Goal: Task Accomplishment & Management: Manage account settings

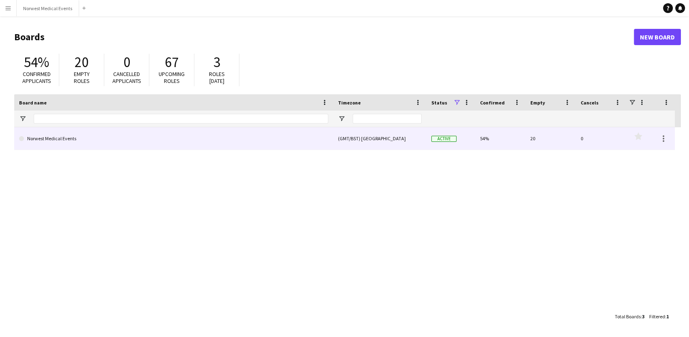
click at [154, 136] on link "Norwest Medical Events" at bounding box center [173, 138] width 309 height 23
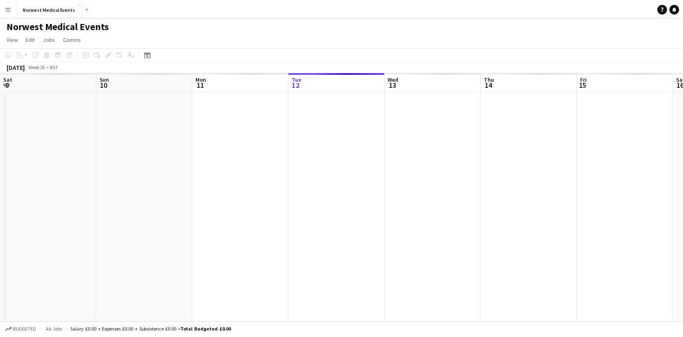
scroll to position [0, 194]
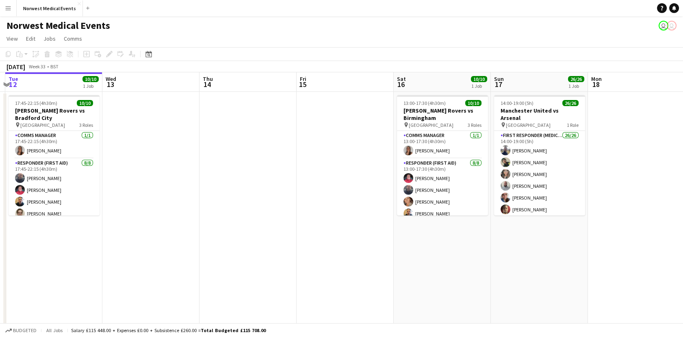
drag, startPoint x: 406, startPoint y: 255, endPoint x: 167, endPoint y: 255, distance: 239.6
click at [161, 256] on app-calendar-viewport "Sat 9 41/42 3 Jobs Sun 10 16/16 2 Jobs Mon 11 Tue 12 10/10 1 Job Wed 13 Thu 14 …" at bounding box center [341, 293] width 683 height 443
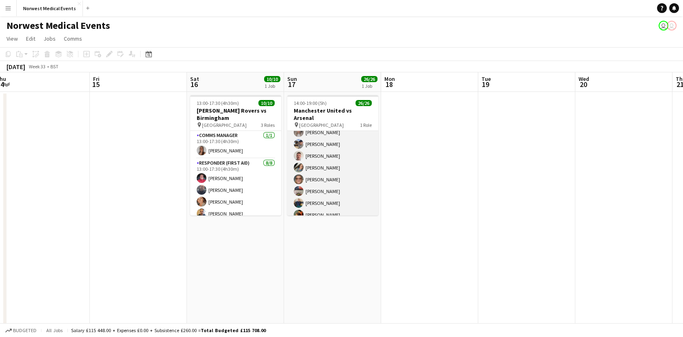
click at [329, 192] on app-card-role "First Responder (Medical) 26/26 14:00-19:00 (5h) [PERSON_NAME] [PERSON_NAME] [P…" at bounding box center [332, 62] width 91 height 322
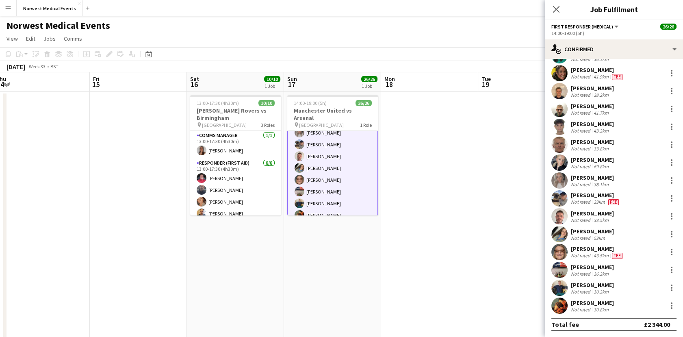
scroll to position [0, 0]
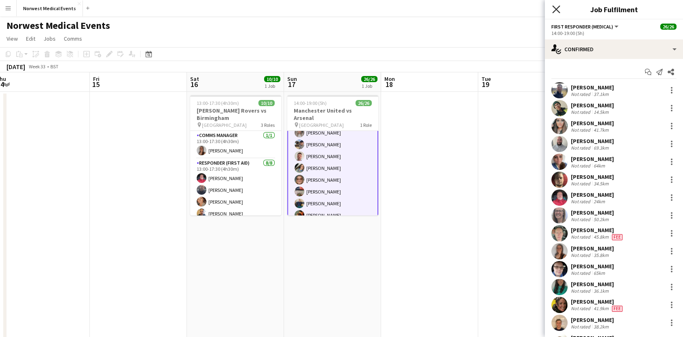
click at [559, 9] on icon "Close pop-in" at bounding box center [556, 9] width 8 height 8
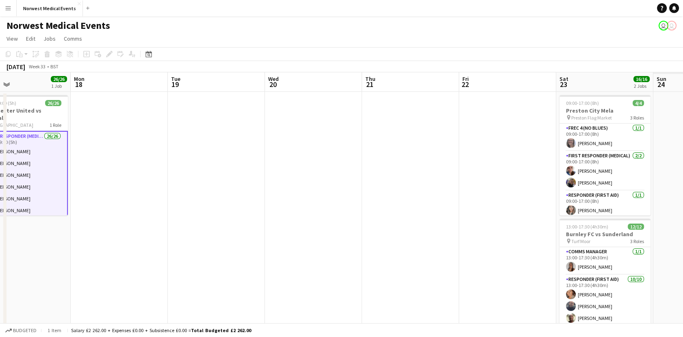
drag, startPoint x: 452, startPoint y: 156, endPoint x: 144, endPoint y: 165, distance: 307.9
click at [141, 165] on app-calendar-viewport "Wed 13 Thu 14 Fri 15 Sat 16 10/10 1 Job Sun 17 26/26 1 Job Mon 18 Tue 19 Wed 20…" at bounding box center [341, 293] width 683 height 443
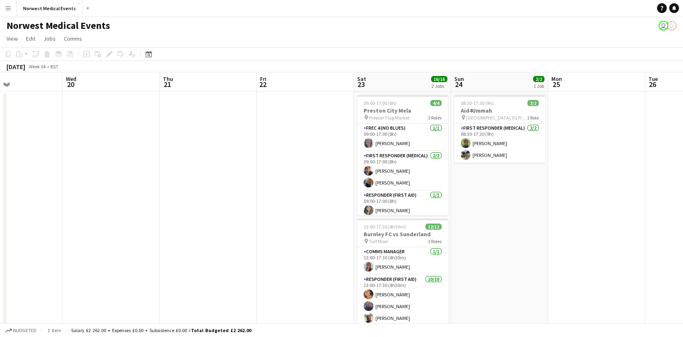
scroll to position [0, 234]
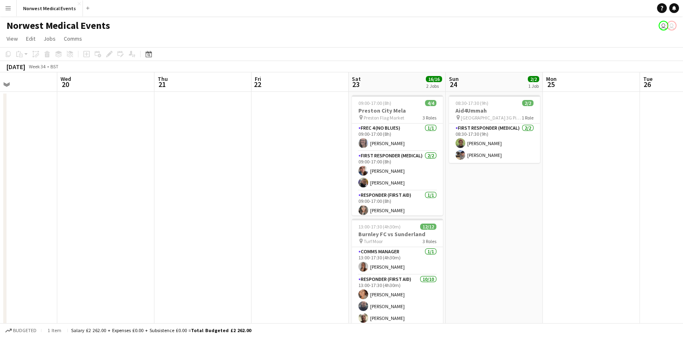
drag, startPoint x: 442, startPoint y: 163, endPoint x: 235, endPoint y: 155, distance: 207.6
click at [235, 155] on app-calendar-viewport "Sun 17 26/26 1 Job Mon 18 Tue 19 Wed 20 Thu 21 Fri 22 Sat 23 16/16 2 Jobs Sun 2…" at bounding box center [341, 293] width 683 height 443
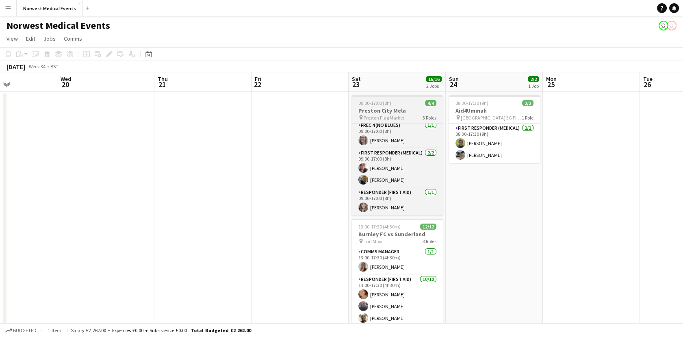
scroll to position [0, 0]
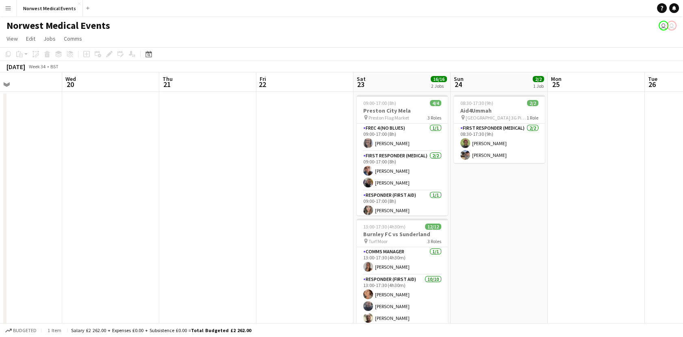
drag, startPoint x: 585, startPoint y: 203, endPoint x: 290, endPoint y: 203, distance: 295.6
click at [290, 203] on app-calendar-viewport "Sun 17 26/26 1 Job Mon 18 Tue 19 Wed 20 Thu 21 Fri 22 Sat 23 16/16 2 Jobs Sun 2…" at bounding box center [341, 293] width 683 height 443
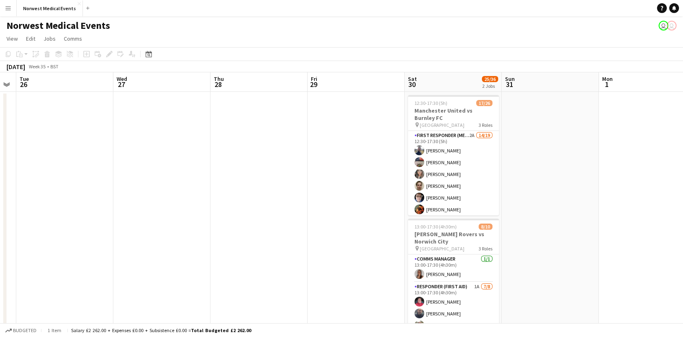
scroll to position [0, 232]
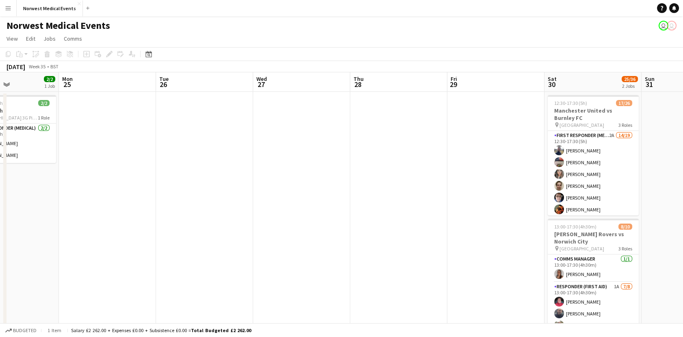
drag, startPoint x: 675, startPoint y: 206, endPoint x: 292, endPoint y: 206, distance: 382.5
click at [292, 206] on app-calendar-viewport "Fri 22 Sat 23 16/16 2 Jobs Sun 24 2/2 1 Job Mon 25 Tue 26 Wed 27 Thu 28 Fri 29 …" at bounding box center [341, 293] width 683 height 443
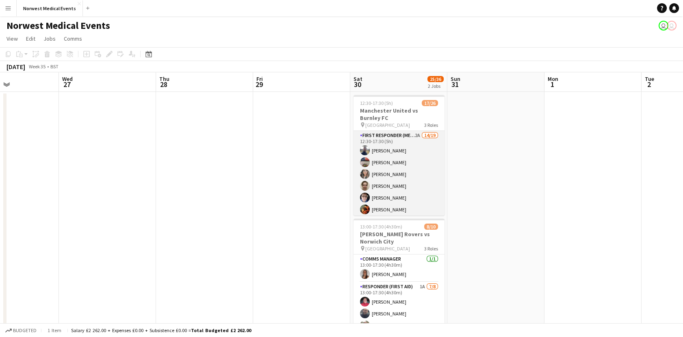
click at [408, 149] on app-card-role "First Responder (Medical) 2A 14/19 12:30-17:30 (5h) [PERSON_NAME] [PERSON_NAME]…" at bounding box center [398, 251] width 91 height 240
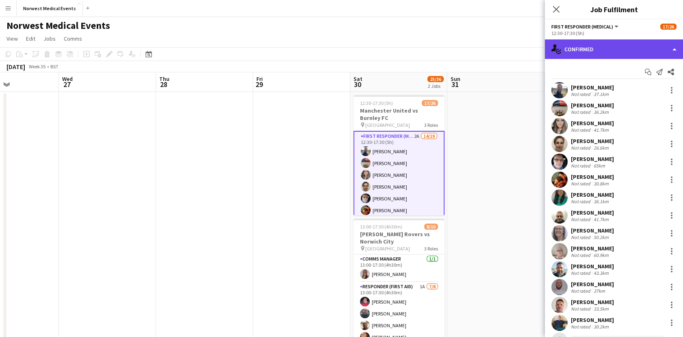
click at [572, 49] on div "single-neutral-actions-check-2 Confirmed" at bounding box center [614, 48] width 138 height 19
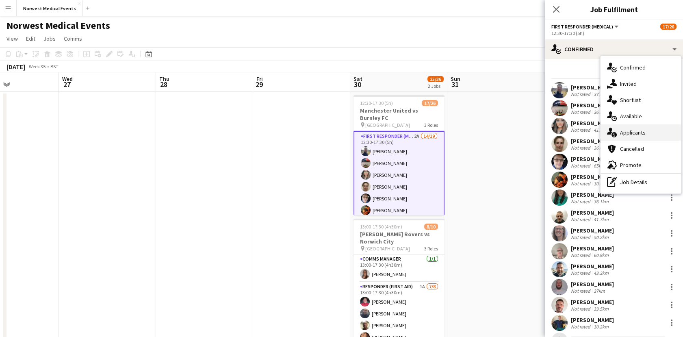
click at [633, 136] on div "single-neutral-actions-information Applicants" at bounding box center [640, 132] width 80 height 16
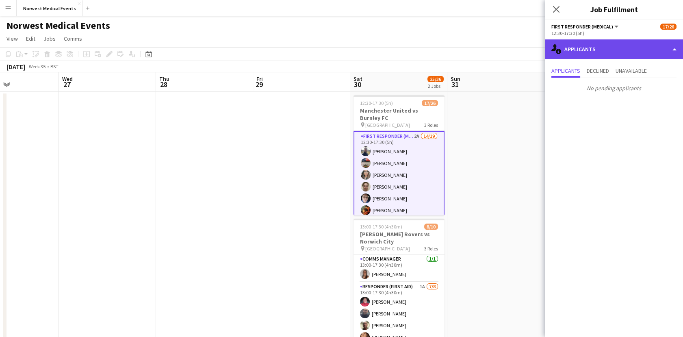
drag, startPoint x: 583, startPoint y: 50, endPoint x: 586, endPoint y: 43, distance: 6.6
click at [585, 46] on div "single-neutral-actions-information Applicants" at bounding box center [614, 48] width 138 height 19
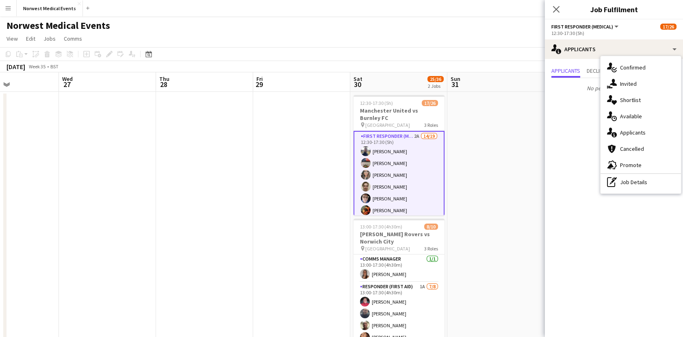
drag, startPoint x: 629, startPoint y: 71, endPoint x: 621, endPoint y: 70, distance: 8.1
click at [629, 70] on div "single-neutral-actions-check-2 Confirmed" at bounding box center [640, 67] width 80 height 16
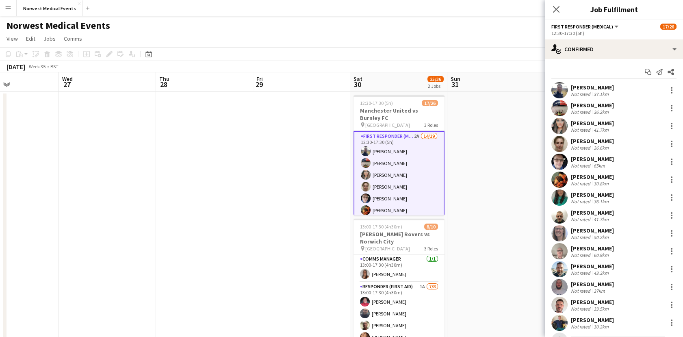
click at [558, 2] on div "Close pop-in" at bounding box center [556, 9] width 23 height 19
click at [558, 5] on app-icon "Close pop-in" at bounding box center [556, 10] width 12 height 12
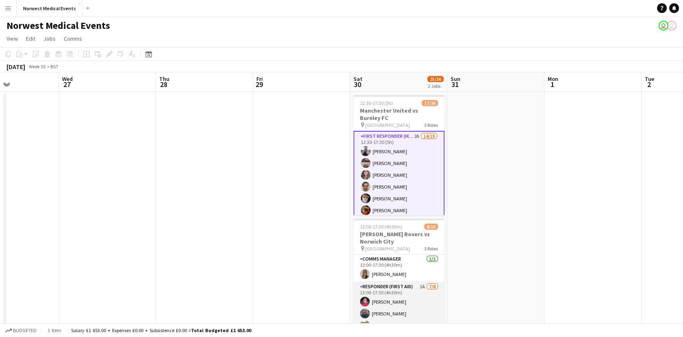
click at [420, 292] on app-card-role "Responder (First Aid) 1A [DATE] 13:00-17:30 (4h30m) [PERSON_NAME] [PERSON_NAME]…" at bounding box center [398, 337] width 91 height 110
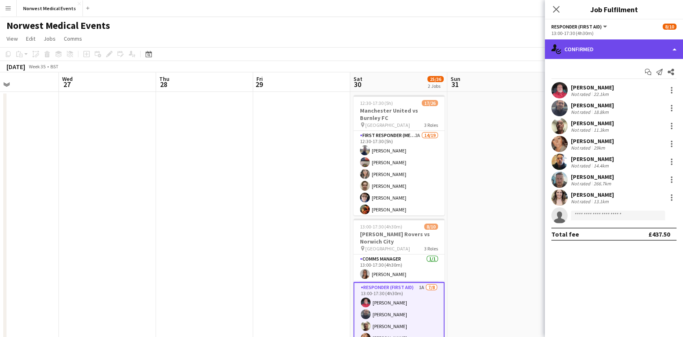
click at [594, 50] on div "single-neutral-actions-check-2 Confirmed" at bounding box center [614, 48] width 138 height 19
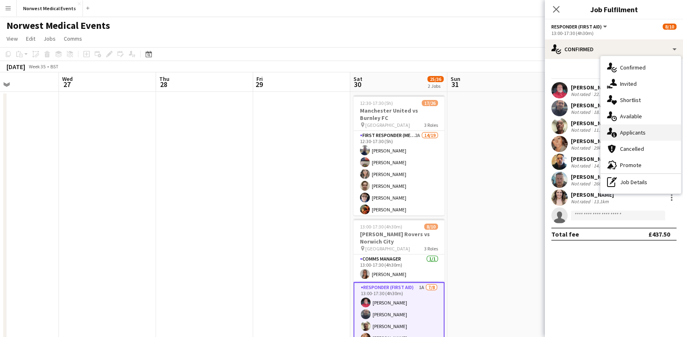
click at [643, 136] on div "single-neutral-actions-information Applicants" at bounding box center [640, 132] width 80 height 16
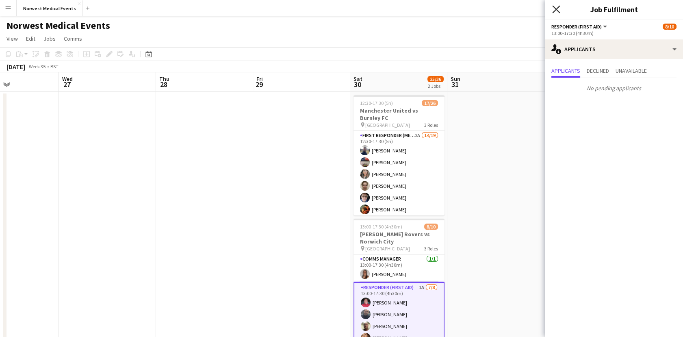
click at [555, 8] on icon at bounding box center [556, 9] width 8 height 8
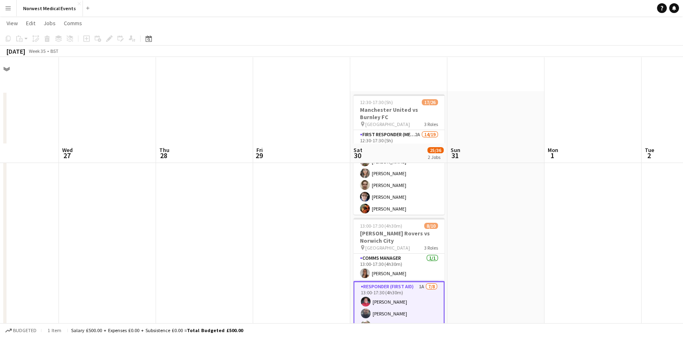
scroll to position [192, 0]
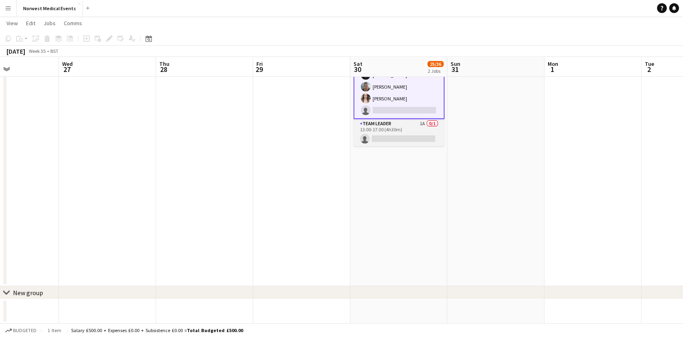
click at [411, 130] on app-card-role "Team Leader 1A 0/1 13:00-17:30 (4h30m) single-neutral-actions" at bounding box center [398, 133] width 91 height 28
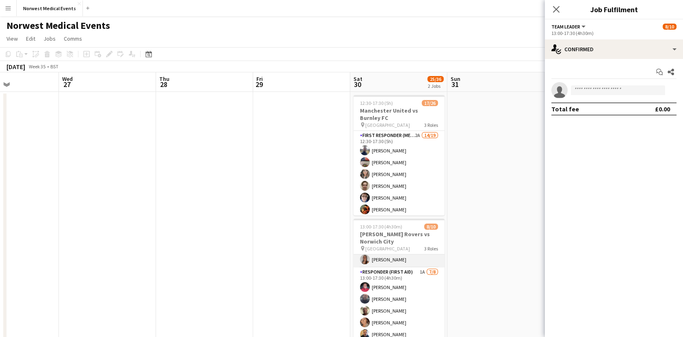
scroll to position [0, 0]
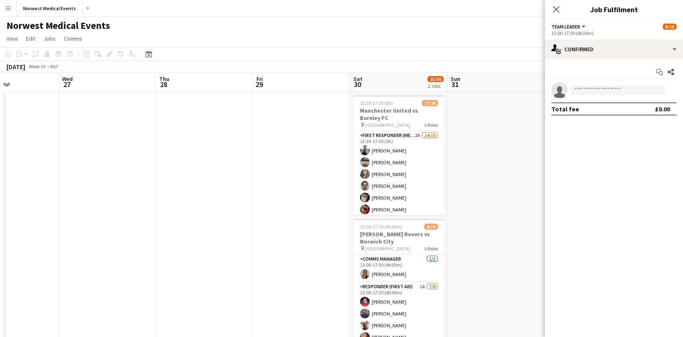
click at [494, 57] on app-toolbar "Copy Paste Paste Ctrl+V Paste with crew Ctrl+Shift+V Paste linked Job [GEOGRAPH…" at bounding box center [341, 54] width 683 height 14
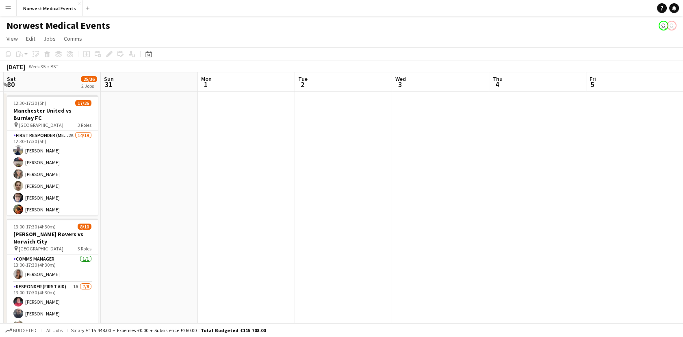
drag, startPoint x: 563, startPoint y: 131, endPoint x: 252, endPoint y: 153, distance: 312.3
click at [224, 156] on app-calendar-viewport "Tue 26 Wed 27 Thu 28 Fri 29 Sat 30 25/36 2 Jobs Sun 31 Mon 1 Tue 2 Wed 3 Thu 4 …" at bounding box center [341, 293] width 683 height 443
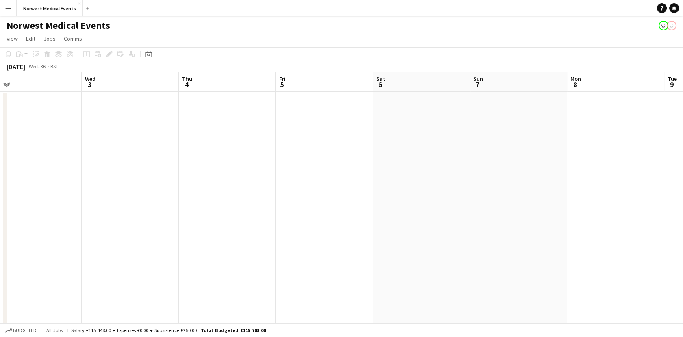
drag, startPoint x: 497, startPoint y: 163, endPoint x: 243, endPoint y: 173, distance: 254.4
click at [243, 173] on app-calendar-viewport "Sat 30 25/36 2 Jobs Sun 31 Mon 1 Tue 2 Wed 3 Thu 4 Fri 5 Sat 6 Sun 7 Mon 8 Tue …" at bounding box center [341, 293] width 683 height 443
drag, startPoint x: 593, startPoint y: 165, endPoint x: 332, endPoint y: 177, distance: 261.8
click at [332, 177] on app-calendar-viewport "Mon 1 Tue 2 Wed 3 Thu 4 Fri 5 Sat 6 Sun 7 Mon 8 Tue 9 Wed 10 Thu 11 Fri 12 Sat …" at bounding box center [341, 293] width 683 height 443
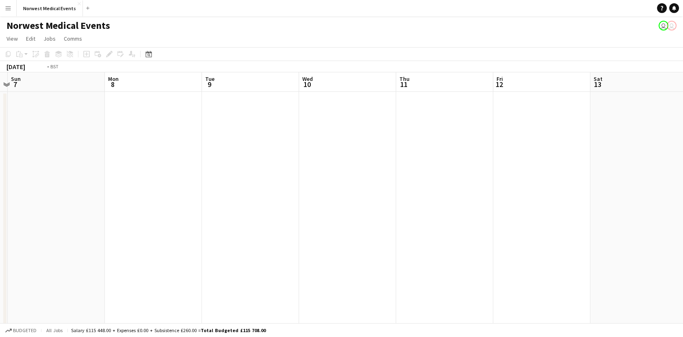
drag, startPoint x: 622, startPoint y: 123, endPoint x: 227, endPoint y: 154, distance: 395.9
click at [227, 154] on app-calendar-viewport "Wed 3 Thu 4 Fri 5 Sat 6 Sun 7 Mon 8 Tue 9 Wed 10 Thu 11 Fri 12 Sat 13 Sun 14 Mo…" at bounding box center [341, 293] width 683 height 443
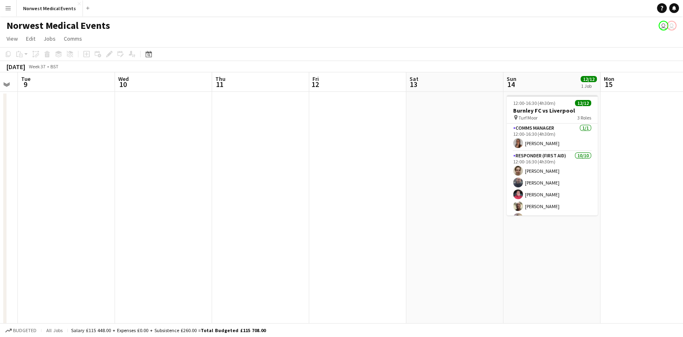
scroll to position [0, 264]
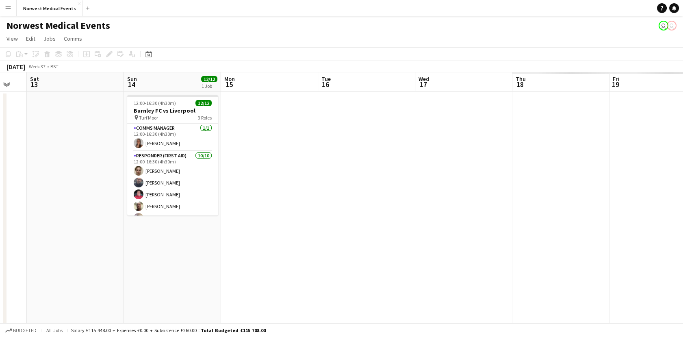
drag, startPoint x: 646, startPoint y: 153, endPoint x: 277, endPoint y: 177, distance: 369.9
click at [277, 177] on app-calendar-viewport "Wed 10 Thu 11 Fri 12 Sat 13 Sun 14 12/12 1 Job Mon 15 Tue 16 Wed 17 Thu 18 Fri …" at bounding box center [341, 293] width 683 height 443
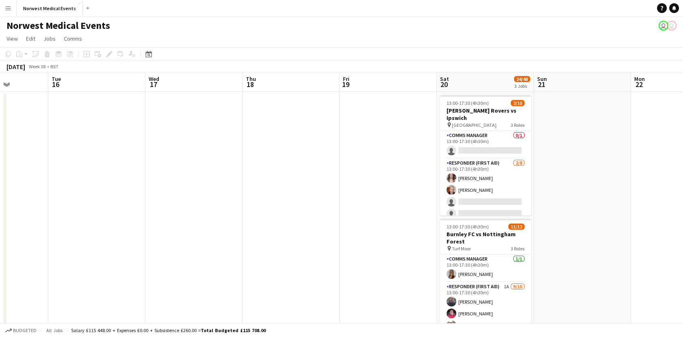
drag, startPoint x: 445, startPoint y: 177, endPoint x: 358, endPoint y: 146, distance: 92.2
click at [361, 177] on app-calendar-viewport "Fri 12 Sat 13 Sun 14 12/12 1 Job Mon 15 Tue 16 Wed 17 Thu 18 Fri 19 Sat 20 24/4…" at bounding box center [341, 293] width 683 height 443
click at [454, 136] on app-card-role "Comms Manager 0/1 13:00-17:30 (4h30m) single-neutral-actions" at bounding box center [484, 145] width 91 height 28
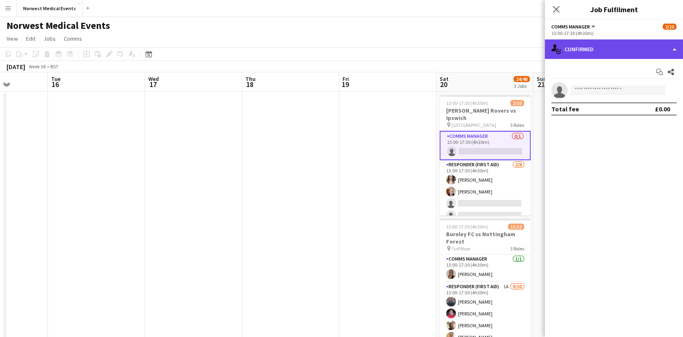
click at [611, 52] on div "single-neutral-actions-check-2 Confirmed" at bounding box center [614, 48] width 138 height 19
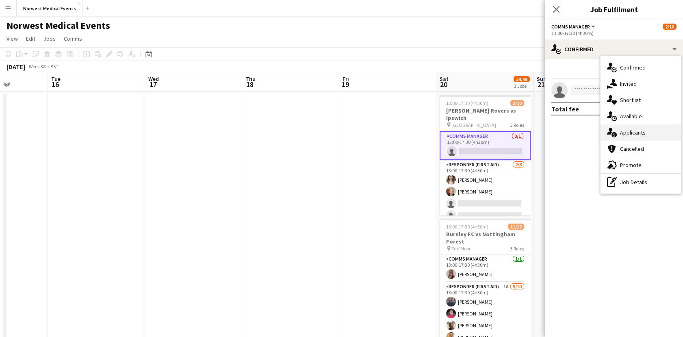
click at [619, 131] on div "single-neutral-actions-information Applicants" at bounding box center [640, 132] width 80 height 16
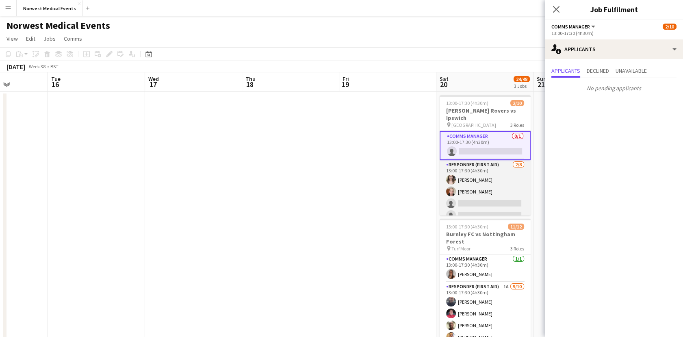
click at [482, 199] on app-card-role "Responder (First Aid) [DATE] 13:00-17:30 (4h30m) [PERSON_NAME] [PERSON_NAME] si…" at bounding box center [484, 215] width 91 height 110
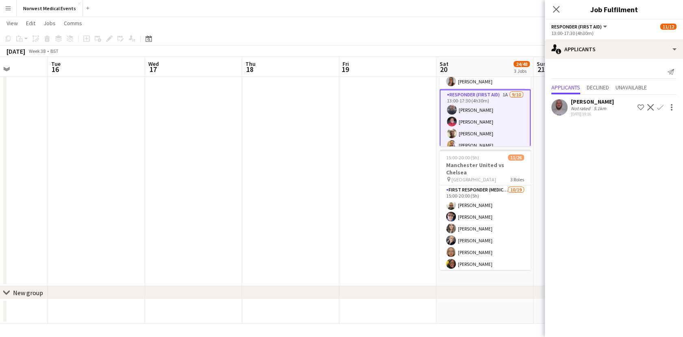
scroll to position [106, 0]
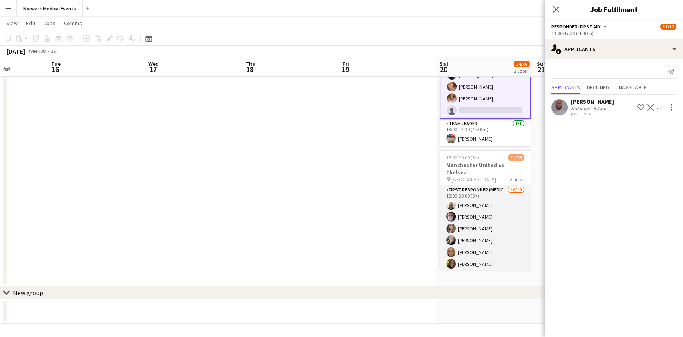
click at [473, 202] on app-card-role "First Responder (Medical) [DATE] 15:00-20:00 (5h) [PERSON_NAME] [PERSON_NAME] […" at bounding box center [484, 305] width 91 height 240
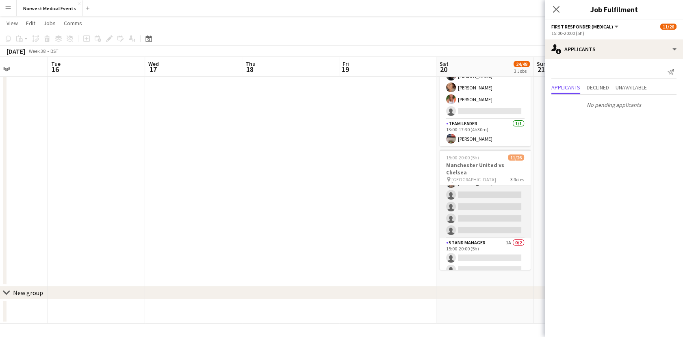
click at [471, 203] on app-card-role "Senior Responder (FREC 4 or Above) 1A [DATE] 15:00-20:00 (5h) [PERSON_NAME] sin…" at bounding box center [484, 200] width 91 height 75
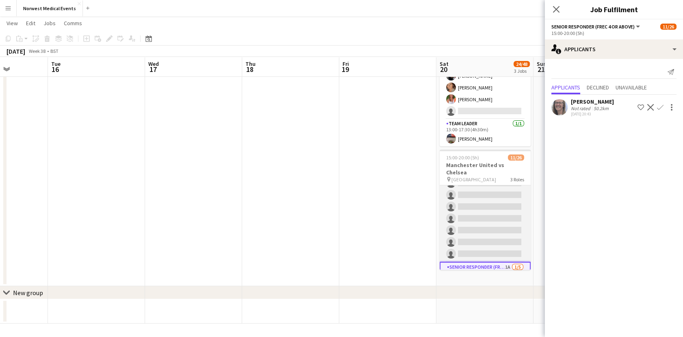
scroll to position [172, 0]
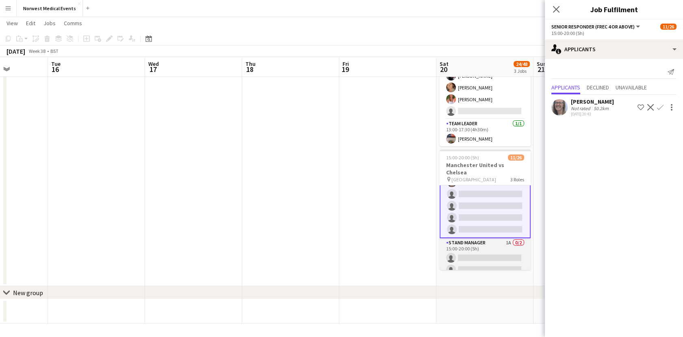
click at [487, 245] on app-card-role "Stand Manager 1A 0/2 15:00-20:00 (5h) single-neutral-actions single-neutral-act…" at bounding box center [484, 257] width 91 height 39
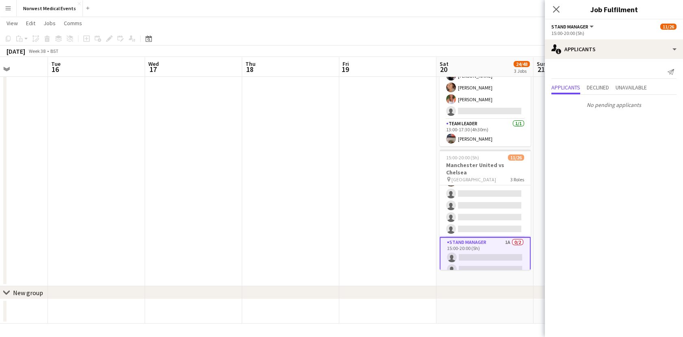
click at [558, 8] on icon "Close pop-in" at bounding box center [556, 9] width 6 height 6
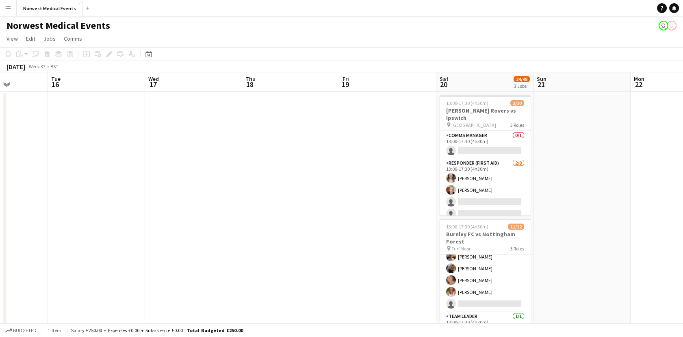
scroll to position [0, 281]
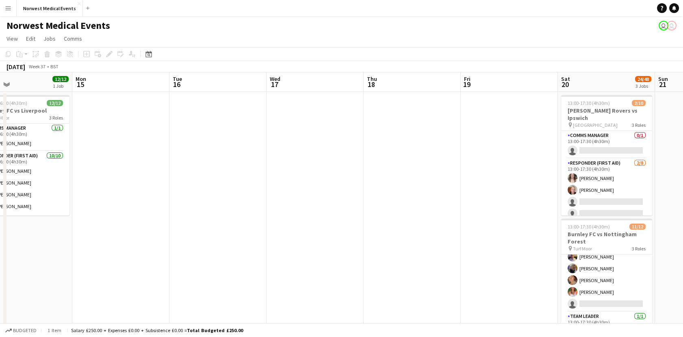
drag, startPoint x: 394, startPoint y: 174, endPoint x: 467, endPoint y: 172, distance: 73.5
click at [547, 190] on app-calendar-viewport "Fri 12 Sat 13 Sun 14 12/12 1 Job Mon 15 Tue 16 Wed 17 Thu 18 Fri 19 Sat 20 24/4…" at bounding box center [341, 293] width 683 height 443
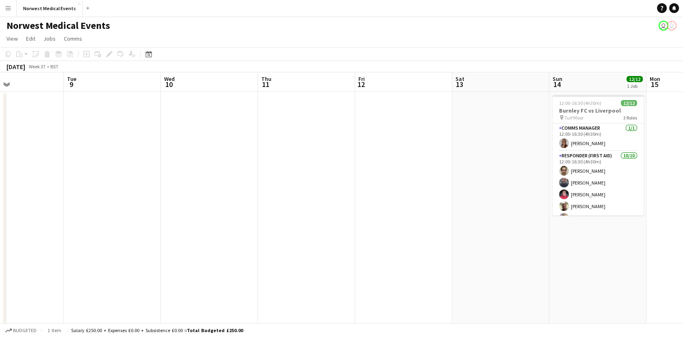
drag, startPoint x: 12, startPoint y: 188, endPoint x: 136, endPoint y: 201, distance: 125.4
click at [450, 248] on app-calendar-viewport "Sat 6 Sun 7 Mon 8 Tue 9 Wed 10 Thu 11 Fri 12 Sat 13 Sun 14 12/12 1 Job Mon 15 T…" at bounding box center [341, 293] width 683 height 443
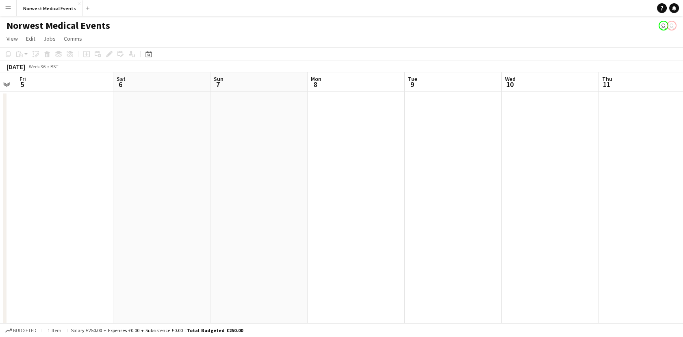
drag, startPoint x: 141, startPoint y: 206, endPoint x: 478, endPoint y: 227, distance: 337.7
click at [478, 227] on app-calendar-viewport "Wed 3 Thu 4 Fri 5 Sat 6 Sun 7 Mon 8 Tue 9 Wed 10 Thu 11 Fri 12 Sat 13 Sun 14 12…" at bounding box center [341, 293] width 683 height 443
drag, startPoint x: 82, startPoint y: 192, endPoint x: 430, endPoint y: 192, distance: 347.6
click at [430, 192] on app-calendar-viewport "Sun 31 Mon 1 Tue 2 Wed 3 Thu 4 Fri 5 Sat 6 Sun 7 Mon 8 Tue 9 Wed 10 Thu 11 Fri …" at bounding box center [341, 293] width 683 height 443
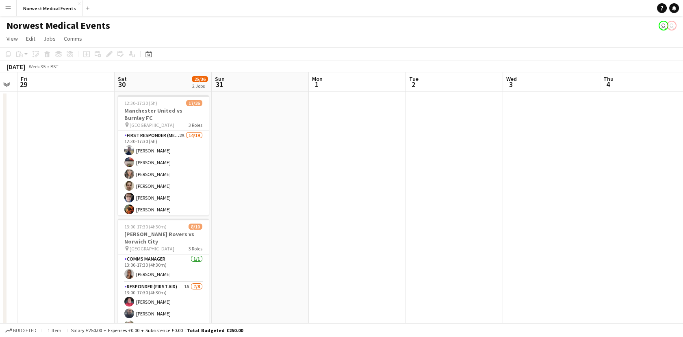
drag, startPoint x: 204, startPoint y: 184, endPoint x: 259, endPoint y: 189, distance: 55.0
click at [528, 189] on app-calendar-viewport "Wed 27 Thu 28 Fri 29 Sat 30 25/36 2 Jobs Sun 31 Mon 1 Tue 2 Wed 3 Thu 4 Fri 5 S…" at bounding box center [341, 293] width 683 height 443
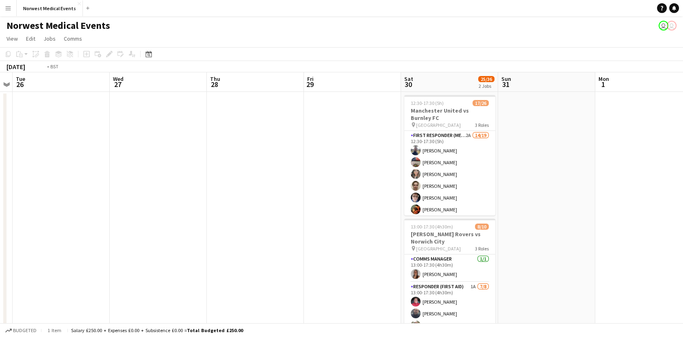
drag, startPoint x: 9, startPoint y: 160, endPoint x: 409, endPoint y: 197, distance: 401.6
click at [498, 210] on app-calendar-viewport "Sun 24 2/2 1 Job Mon 25 Tue 26 Wed 27 Thu 28 Fri 29 Sat 30 25/36 2 Jobs Sun 31 …" at bounding box center [341, 293] width 683 height 443
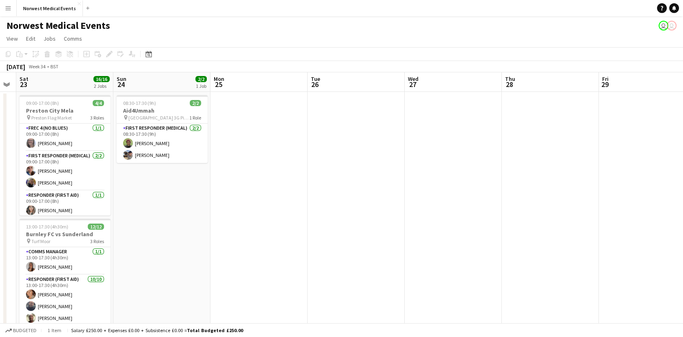
drag, startPoint x: 272, startPoint y: 190, endPoint x: 339, endPoint y: 182, distance: 67.5
click at [368, 190] on app-calendar-viewport "Thu 21 Fri 22 Sat 23 16/16 2 Jobs Sun 24 2/2 1 Job Mon 25 Tue 26 Wed 27 Thu 28 …" at bounding box center [341, 293] width 683 height 443
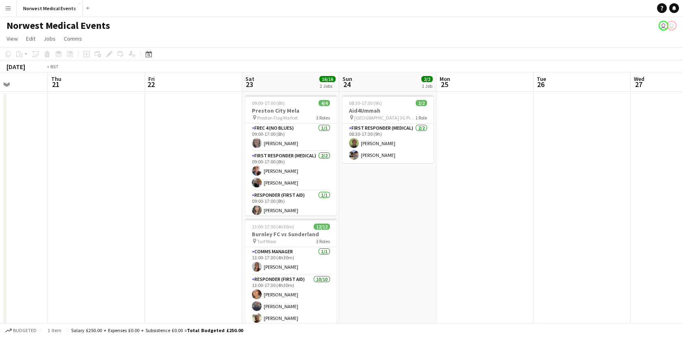
scroll to position [0, 171]
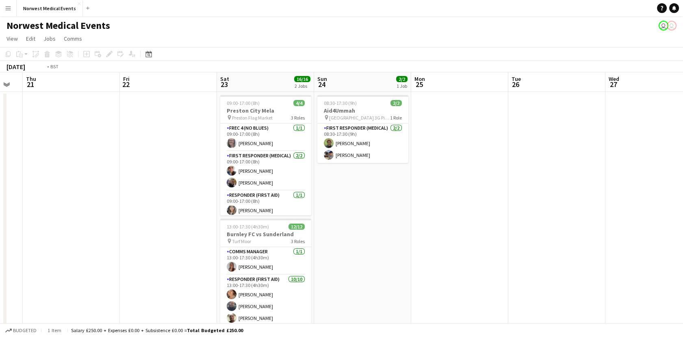
drag, startPoint x: 58, startPoint y: 137, endPoint x: 543, endPoint y: 178, distance: 486.2
click at [543, 178] on app-calendar-viewport "Tue 19 Wed 20 Thu 21 Fri 22 Sat 23 16/16 2 Jobs Sun 24 2/2 1 Job Mon 25 Tue 26 …" at bounding box center [341, 293] width 683 height 443
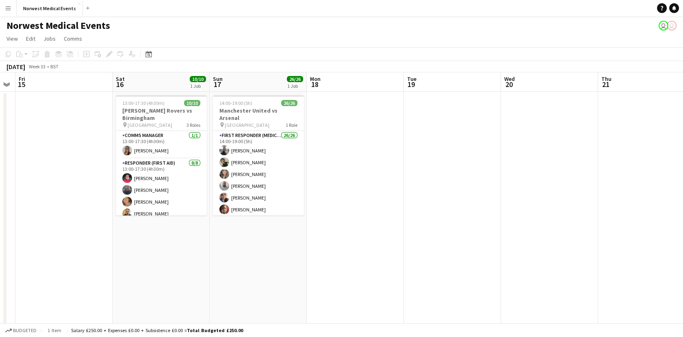
scroll to position [0, 175]
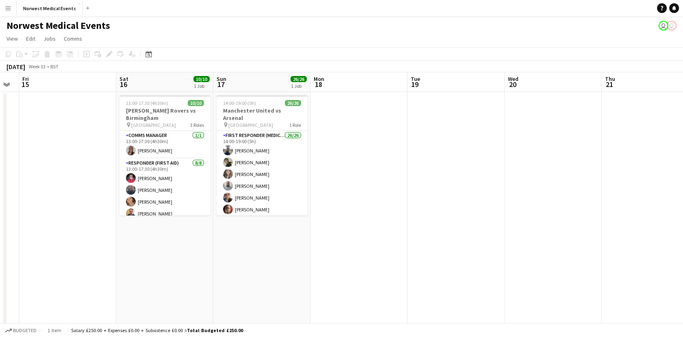
drag, startPoint x: 75, startPoint y: 243, endPoint x: 265, endPoint y: 244, distance: 190.4
click at [265, 244] on app-calendar-viewport "Wed 13 Thu 14 Fri 15 Sat 16 10/10 1 Job Sun 17 26/26 1 Job Mon 18 Tue 19 Wed 20…" at bounding box center [341, 293] width 683 height 443
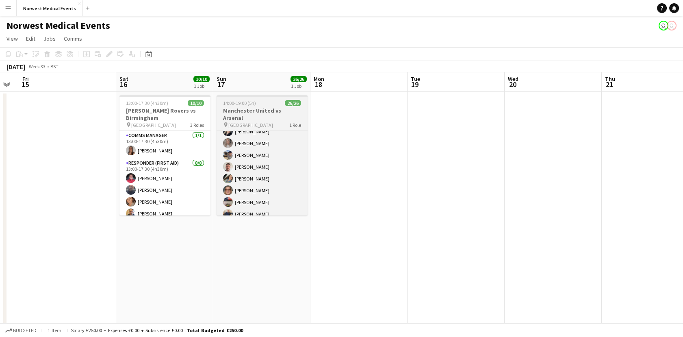
scroll to position [230, 0]
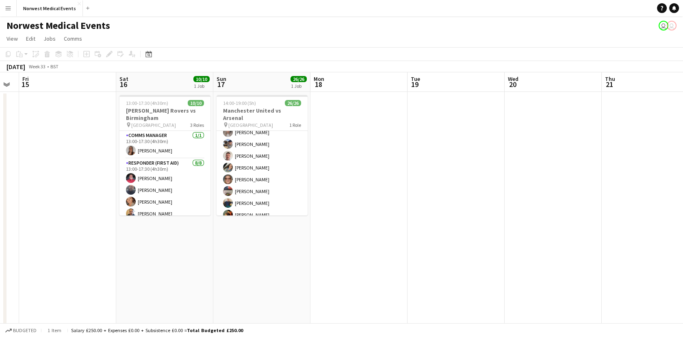
drag, startPoint x: 428, startPoint y: 156, endPoint x: 173, endPoint y: 138, distance: 254.8
click at [0, 162] on html "Menu Boards Boards Boards All jobs Status Workforce Workforce My Workforce Recr…" at bounding box center [341, 265] width 683 height 530
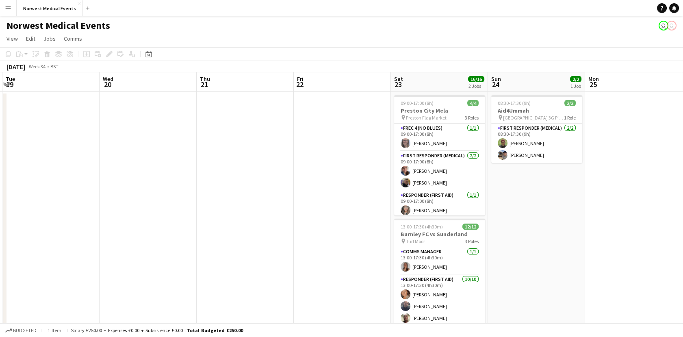
drag, startPoint x: 246, startPoint y: 168, endPoint x: 153, endPoint y: 168, distance: 93.0
click at [153, 168] on app-calendar-viewport "Sat 16 10/10 1 Job Sun 17 26/26 1 Job Mon 18 Tue 19 Wed 20 Thu 21 Fri 22 Sat 23…" at bounding box center [341, 293] width 683 height 443
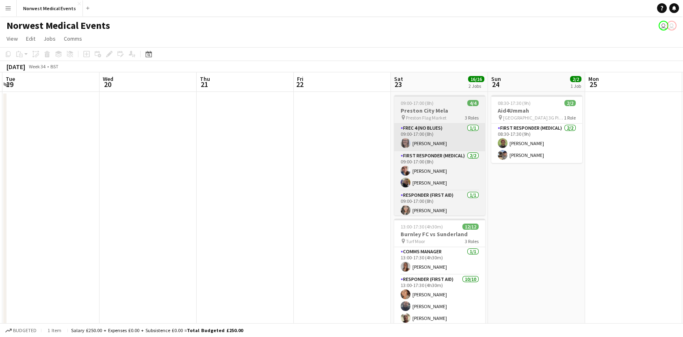
scroll to position [0, 290]
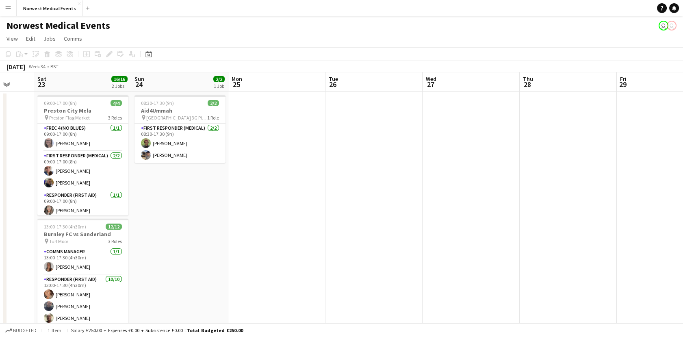
drag, startPoint x: 589, startPoint y: 198, endPoint x: 307, endPoint y: 180, distance: 281.9
click at [265, 195] on app-calendar-viewport "Tue 19 Wed 20 Thu 21 Fri 22 Sat 23 16/16 2 Jobs Sun 24 2/2 1 Job Mon 25 Tue 26 …" at bounding box center [341, 293] width 683 height 443
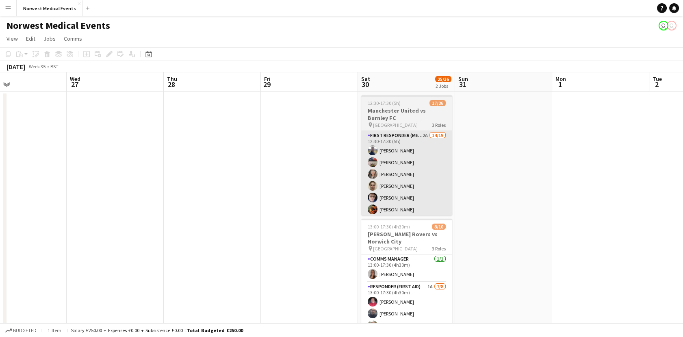
drag, startPoint x: 418, startPoint y: 171, endPoint x: 430, endPoint y: 173, distance: 11.9
click at [123, 173] on app-calendar-viewport "Sat 23 16/16 2 Jobs Sun 24 2/2 1 Job Mon 25 Tue 26 Wed 27 Thu 28 Fri 29 Sat 30 …" at bounding box center [341, 293] width 683 height 443
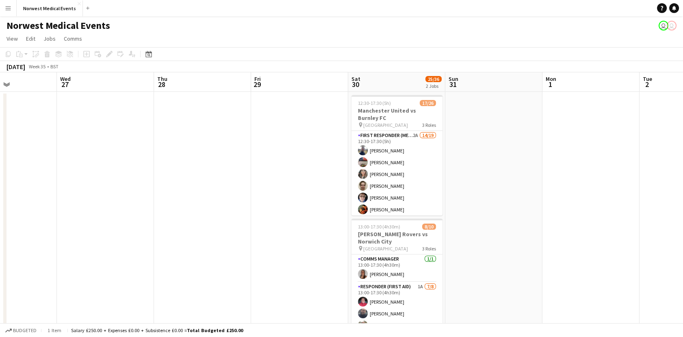
drag, startPoint x: 294, startPoint y: 199, endPoint x: 222, endPoint y: 197, distance: 71.9
click at [222, 197] on app-calendar-viewport "Sat 23 16/16 2 Jobs Sun 24 2/2 1 Job Mon 25 Tue 26 Wed 27 Thu 28 Fri 29 Sat 30 …" at bounding box center [341, 293] width 683 height 443
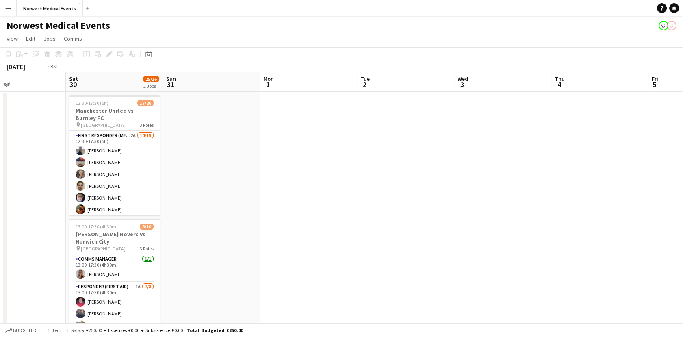
drag, startPoint x: 186, startPoint y: 190, endPoint x: 176, endPoint y: 188, distance: 10.8
click at [176, 188] on app-calendar-viewport "Tue 26 Wed 27 Thu 28 Fri 29 Sat 30 25/36 2 Jobs Sun 31 Mon 1 Tue 2 Wed 3 Thu 4 …" at bounding box center [341, 293] width 683 height 443
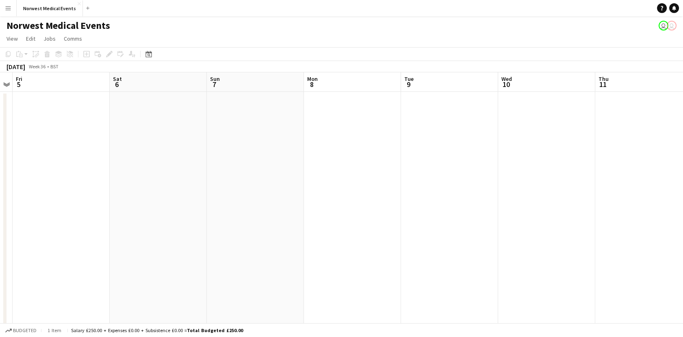
drag, startPoint x: 262, startPoint y: 187, endPoint x: 256, endPoint y: 187, distance: 6.1
click at [256, 187] on app-calendar-viewport "Tue 2 Wed 3 Thu 4 Fri 5 Sat 6 Sun 7 Mon 8 Tue 9 Wed 10 Thu 11 Fri 12 Sat 13 Sun…" at bounding box center [341, 293] width 683 height 443
drag, startPoint x: 233, startPoint y: 195, endPoint x: 170, endPoint y: 189, distance: 62.8
click at [170, 189] on app-calendar-viewport "Tue 2 Wed 3 Thu 4 Fri 5 Sat 6 Sun 7 Mon 8 Tue 9 Wed 10 Thu 11 Fri 12 Sat 13 Sun…" at bounding box center [341, 293] width 683 height 443
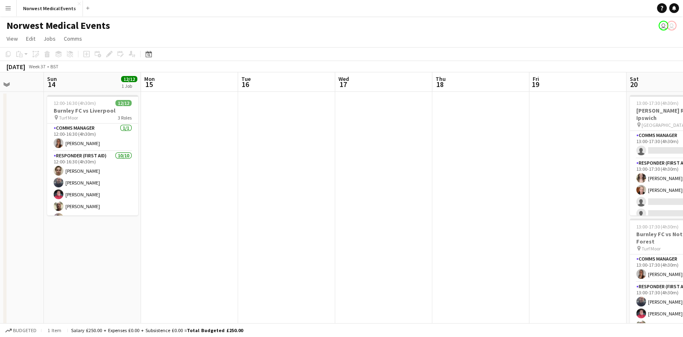
scroll to position [0, 246]
drag, startPoint x: 606, startPoint y: 184, endPoint x: 211, endPoint y: 204, distance: 395.6
click at [211, 204] on app-calendar-viewport "Thu 11 Fri 12 Sat 13 Sun 14 12/12 1 Job Mon 15 Tue 16 Wed 17 Thu 18 Fri 19 Sat …" at bounding box center [341, 293] width 683 height 443
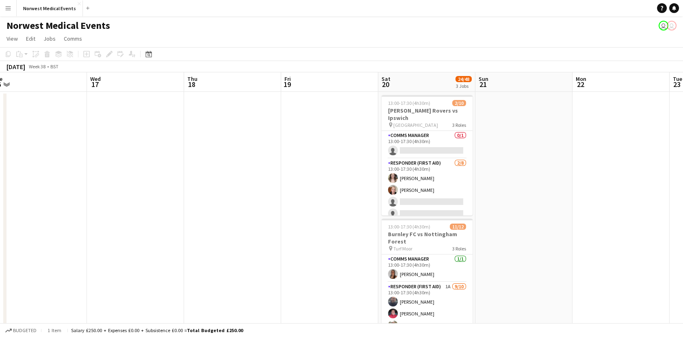
drag, startPoint x: 472, startPoint y: 198, endPoint x: 270, endPoint y: 197, distance: 202.2
click at [270, 197] on app-calendar-viewport "Sat 13 Sun 14 12/12 1 Job Mon 15 Tue 16 Wed 17 Thu 18 Fri 19 Sat 20 24/48 3 Job…" at bounding box center [341, 293] width 683 height 443
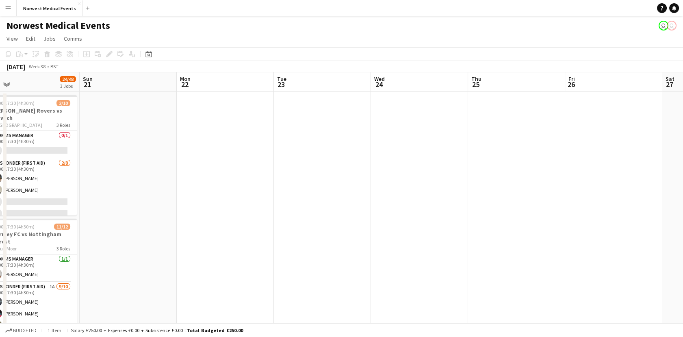
drag, startPoint x: 558, startPoint y: 207, endPoint x: 162, endPoint y: 212, distance: 395.5
click at [162, 212] on app-calendar-viewport "Wed 17 Thu 18 Fri 19 Sat 20 24/48 3 Jobs Sun 21 Mon 22 Tue 23 Wed 24 Thu 25 Fri…" at bounding box center [341, 293] width 683 height 443
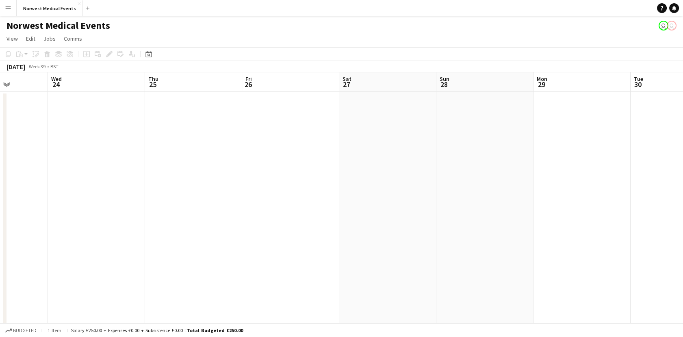
scroll to position [0, 263]
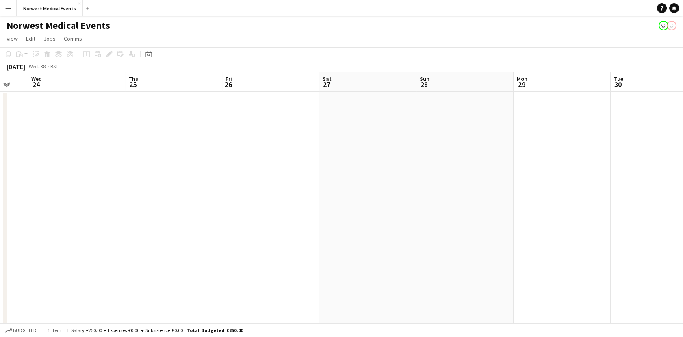
drag, startPoint x: 510, startPoint y: 195, endPoint x: 172, endPoint y: 196, distance: 337.8
click at [172, 196] on app-calendar-viewport "Sun 21 Mon 22 Tue 23 Wed 24 Thu 25 Fri 26 Sat 27 Sun 28 Mon 29 Tue 30 Wed 1 Thu…" at bounding box center [341, 293] width 683 height 443
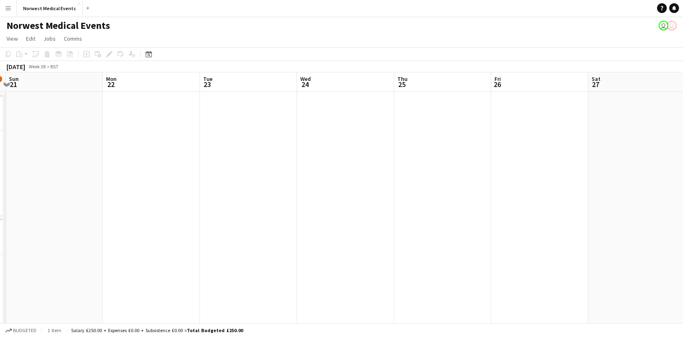
drag, startPoint x: 339, startPoint y: 201, endPoint x: 601, endPoint y: 190, distance: 262.1
click at [601, 190] on app-calendar-viewport "Fri 19 Sat 20 24/48 3 Jobs Sun 21 Mon 22 Tue 23 Wed 24 Thu 25 Fri 26 Sat 27 Sun…" at bounding box center [341, 293] width 683 height 443
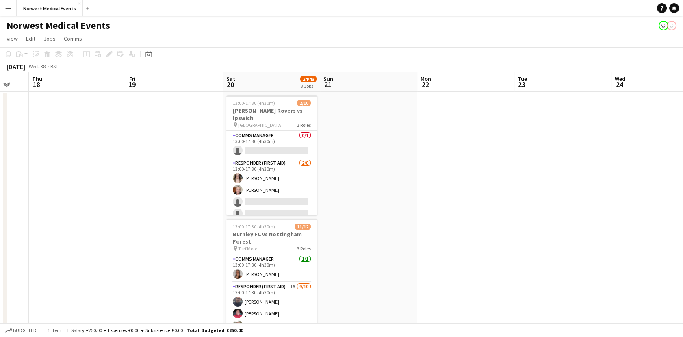
drag, startPoint x: 199, startPoint y: 167, endPoint x: 210, endPoint y: 183, distance: 19.5
click at [512, 167] on app-calendar-viewport "Tue 16 Wed 17 Thu 18 Fri 19 Sat 20 24/48 3 Jobs Sun 21 Mon 22 Tue 23 Wed 24 Thu…" at bounding box center [341, 293] width 683 height 443
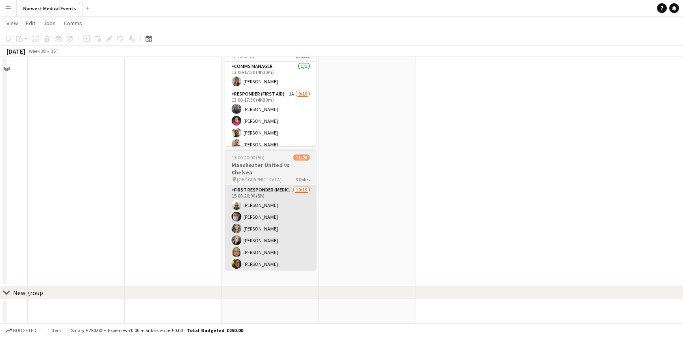
scroll to position [0, 0]
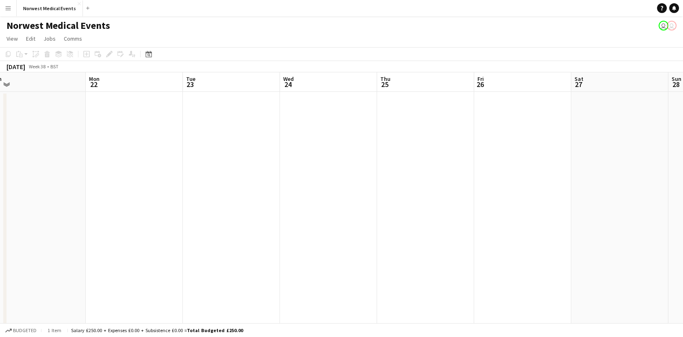
drag, startPoint x: 490, startPoint y: 174, endPoint x: 159, endPoint y: 174, distance: 330.9
click at [159, 174] on app-calendar-viewport "Thu 18 Fri 19 Sat 20 24/48 3 Jobs Sun 21 Mon 22 Tue 23 Wed 24 Thu 25 Fri 26 Sat…" at bounding box center [341, 293] width 683 height 443
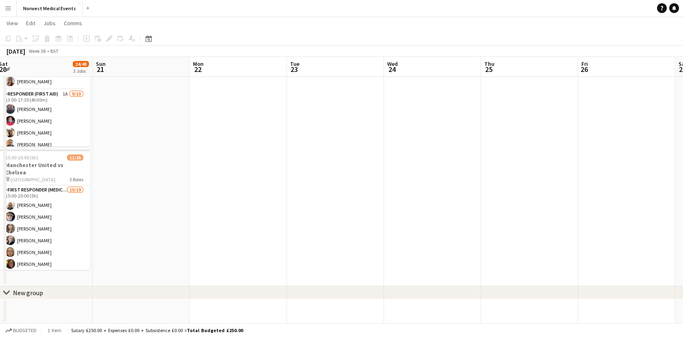
scroll to position [0, 245]
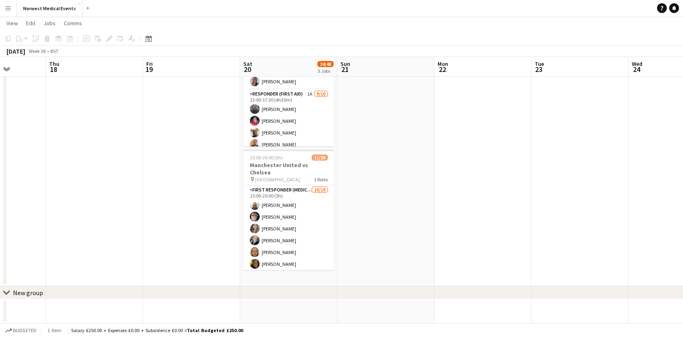
drag, startPoint x: 91, startPoint y: 158, endPoint x: 440, endPoint y: 168, distance: 349.4
click at [440, 168] on app-calendar-viewport "Mon 15 Tue 16 Wed 17 Thu 18 Fri 19 Sat 20 24/48 3 Jobs Sun 21 Mon 22 Tue 23 Wed…" at bounding box center [341, 81] width 683 height 483
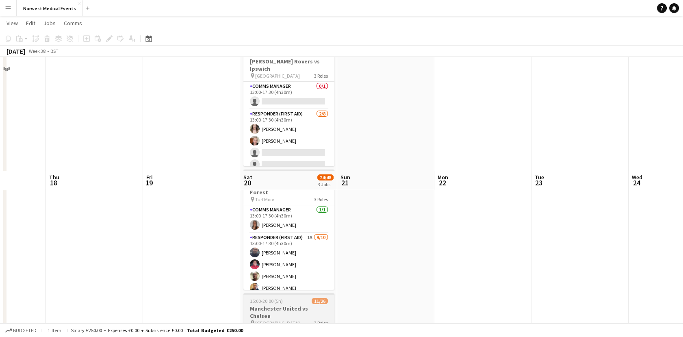
scroll to position [0, 0]
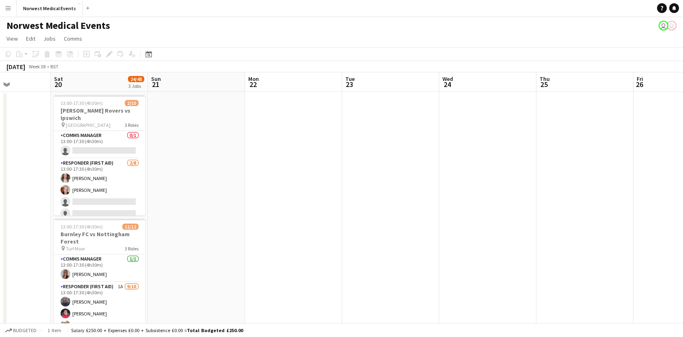
drag, startPoint x: 459, startPoint y: 159, endPoint x: 76, endPoint y: 164, distance: 382.5
click at [76, 164] on app-calendar-viewport "Wed 17 Thu 18 Fri 19 Sat 20 24/48 3 Jobs Sun 21 Mon 22 Tue 23 Wed 24 Thu 25 Fri…" at bounding box center [341, 293] width 683 height 443
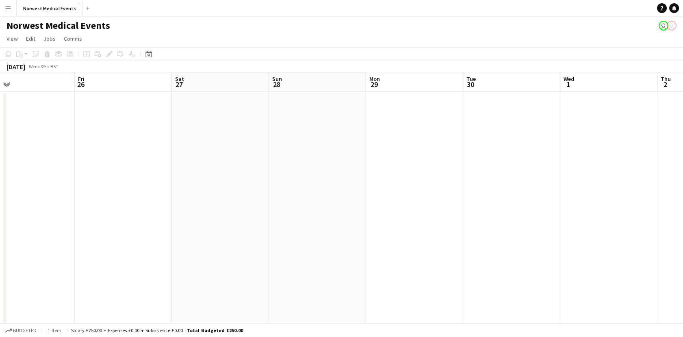
drag, startPoint x: 497, startPoint y: 162, endPoint x: 151, endPoint y: 155, distance: 345.6
click at [151, 155] on app-calendar-viewport "Sun 21 Mon 22 Tue 23 Wed 24 Thu 25 Fri 26 Sat 27 Sun 28 Mon 29 Tue 30 Wed 1 Thu…" at bounding box center [341, 293] width 683 height 443
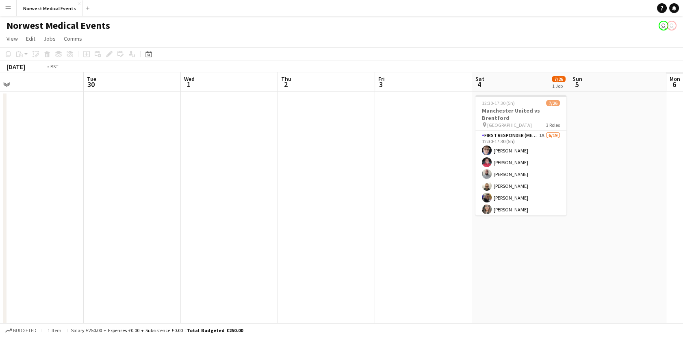
drag, startPoint x: 487, startPoint y: 158, endPoint x: 192, endPoint y: 162, distance: 294.8
click at [192, 162] on app-calendar-viewport "Fri 26 Sat 27 Sun 28 Mon 29 Tue 30 Wed 1 Thu 2 Fri 3 Sat 4 7/26 1 Job Sun 5 Mon…" at bounding box center [341, 293] width 683 height 443
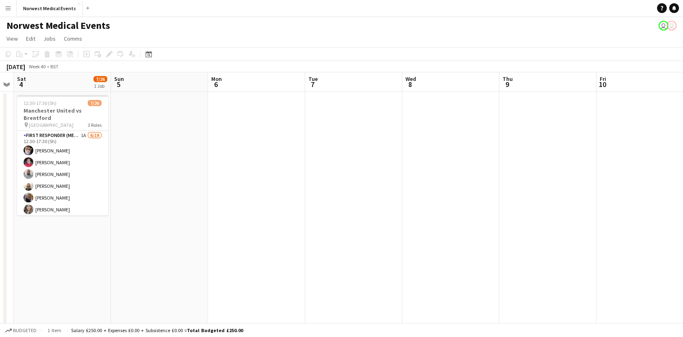
drag, startPoint x: 487, startPoint y: 247, endPoint x: 276, endPoint y: 229, distance: 212.3
click at [207, 238] on app-calendar-viewport "Tue 30 Wed 1 Thu 2 Fri 3 Sat 4 7/26 1 Job Sun 5 Mon 6 Tue 7 Wed 8 Thu 9 Fri 10 …" at bounding box center [341, 293] width 683 height 443
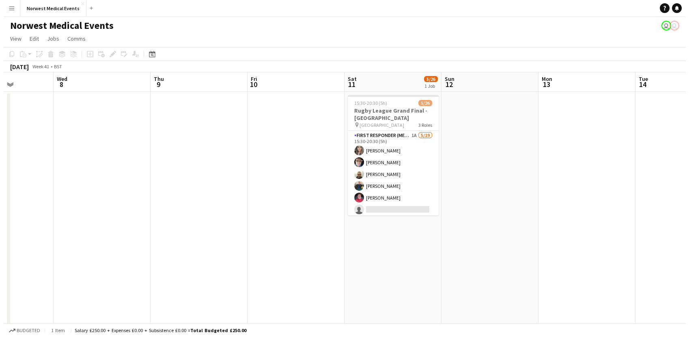
scroll to position [0, 349]
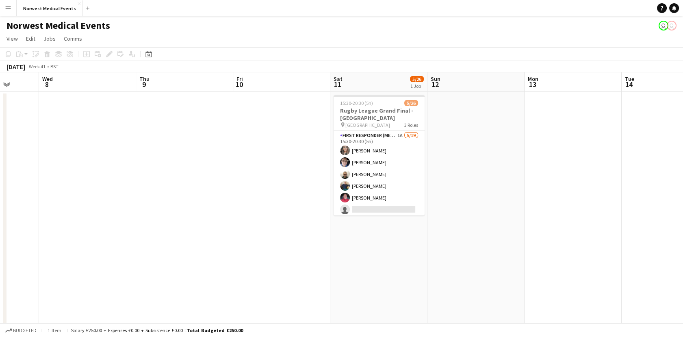
drag, startPoint x: 581, startPoint y: 227, endPoint x: 239, endPoint y: 229, distance: 342.3
click at [239, 229] on app-calendar-viewport "Sat 4 7/26 1 Job Sun 5 Mon 6 Tue 7 Wed 8 Thu 9 Fri 10 Sat 11 5/26 1 Job Sun 12 …" at bounding box center [341, 293] width 683 height 443
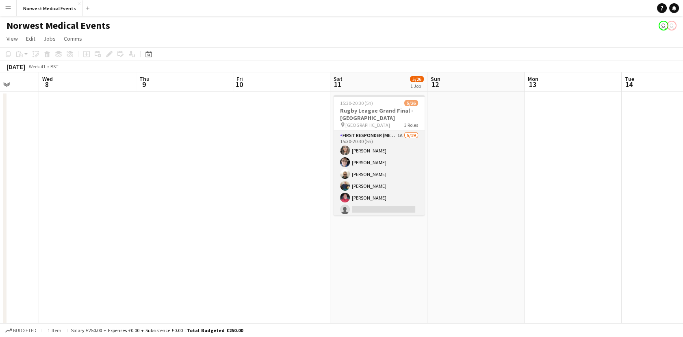
click at [396, 162] on app-card-role "First Responder (Medical) 1A [DATE] 15:30-20:30 (5h) [PERSON_NAME] [PERSON_NAME…" at bounding box center [378, 251] width 91 height 240
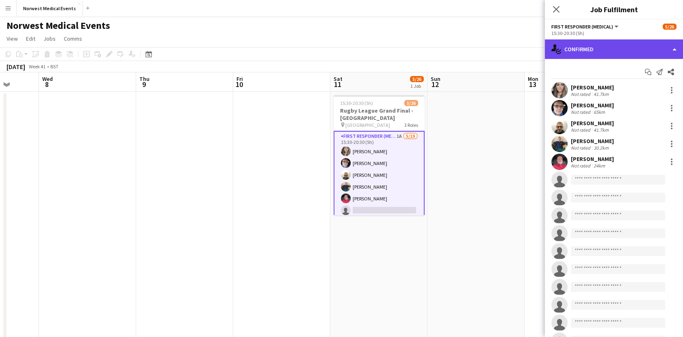
click at [655, 45] on div "single-neutral-actions-check-2 Confirmed" at bounding box center [614, 48] width 138 height 19
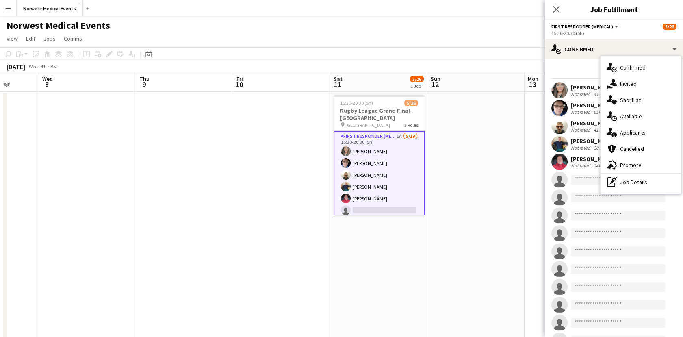
click at [646, 134] on div "single-neutral-actions-information Applicants" at bounding box center [640, 132] width 80 height 16
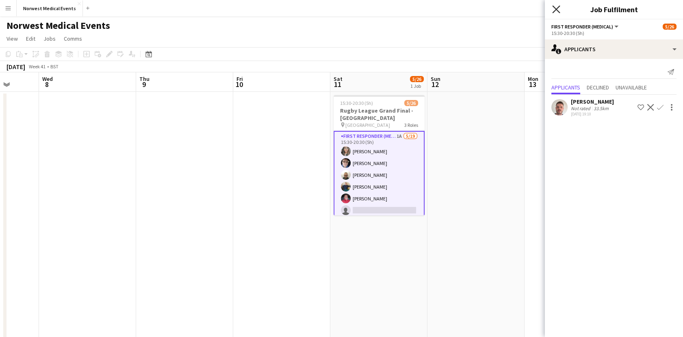
click at [552, 11] on icon "Close pop-in" at bounding box center [556, 9] width 8 height 8
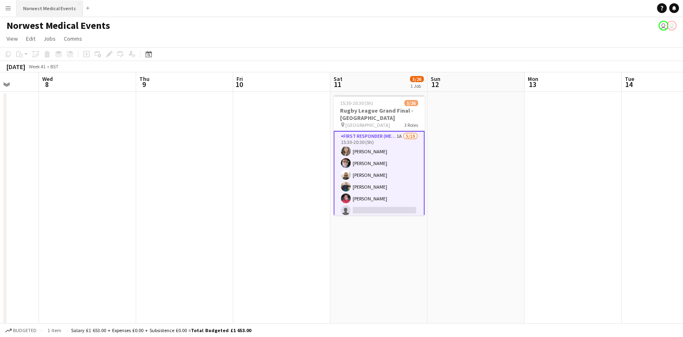
click at [21, 15] on button "Norwest Medical Events Close" at bounding box center [50, 8] width 66 height 16
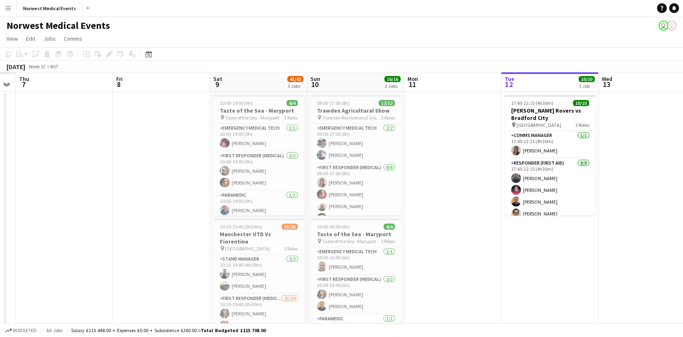
scroll to position [0, 227]
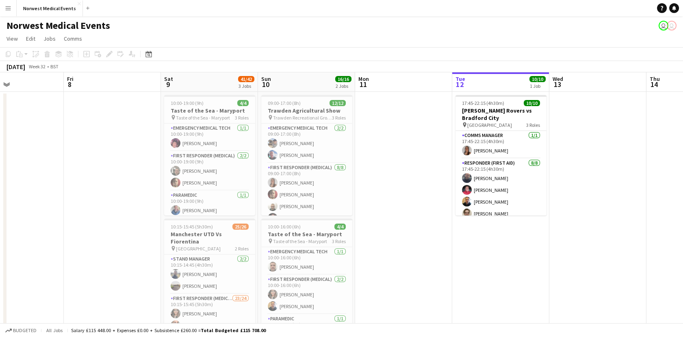
drag, startPoint x: 104, startPoint y: 271, endPoint x: 485, endPoint y: 234, distance: 383.1
click at [555, 248] on app-calendar-viewport "Tue 5 Wed 6 Thu 7 Fri 8 Sat 9 41/42 3 Jobs Sun 10 16/16 2 Jobs Mon 11 Tue 12 10…" at bounding box center [341, 293] width 683 height 443
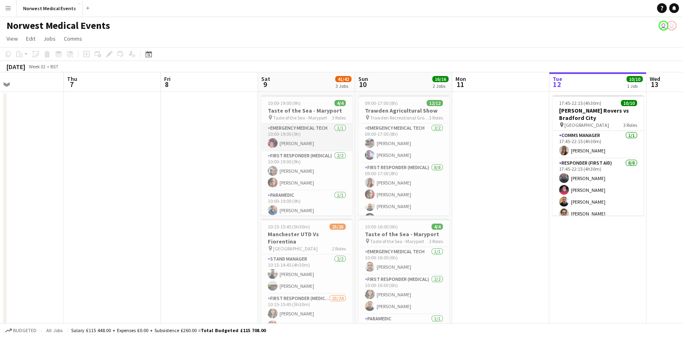
drag, startPoint x: 284, startPoint y: 133, endPoint x: 290, endPoint y: 134, distance: 5.3
click at [285, 133] on app-card-role "Emergency Medical Tech [DATE] 10:00-19:00 (9h) [PERSON_NAME]" at bounding box center [306, 137] width 91 height 28
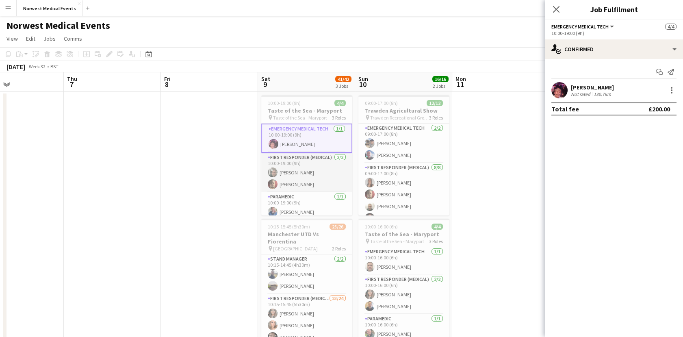
click at [297, 161] on app-card-role "First Responder (Medical) [DATE] 10:00-19:00 (9h) [PERSON_NAME] [PERSON_NAME]" at bounding box center [306, 172] width 91 height 39
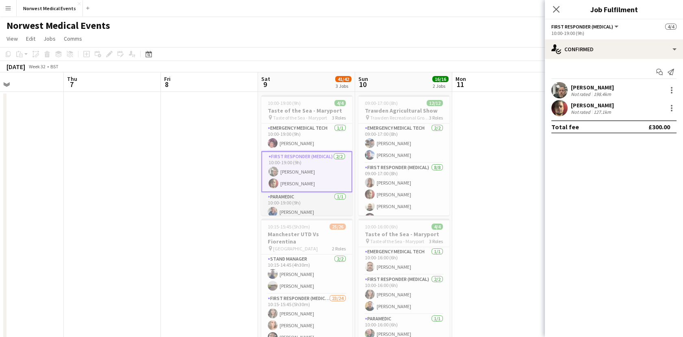
click at [312, 211] on app-card-role "Paramedic [DATE] 10:00-19:00 (9h) [PERSON_NAME]" at bounding box center [306, 206] width 91 height 28
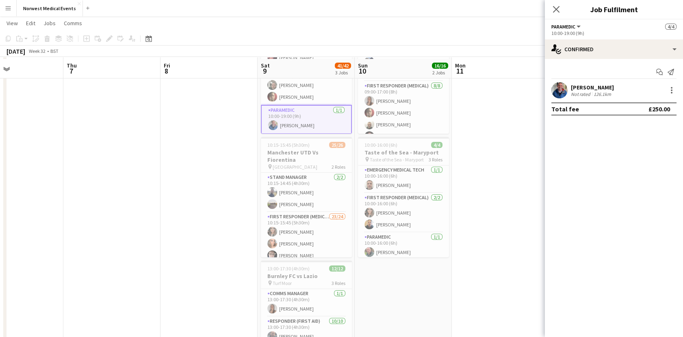
scroll to position [82, 0]
click at [306, 184] on app-card-role "Stand Manager [DATE] 10:15-14:45 (4h30m) [PERSON_NAME] [PERSON_NAME]" at bounding box center [306, 190] width 91 height 39
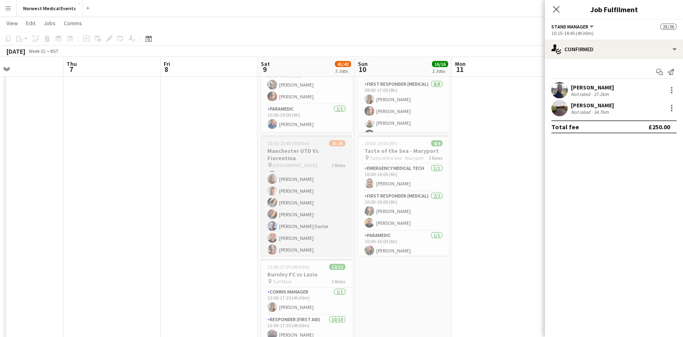
scroll to position [247, 0]
click at [313, 239] on app-card-role "First Responder (Medical) 23/24 10:15-15:45 (5h30m) [PERSON_NAME] [PERSON_NAME]…" at bounding box center [306, 114] width 91 height 298
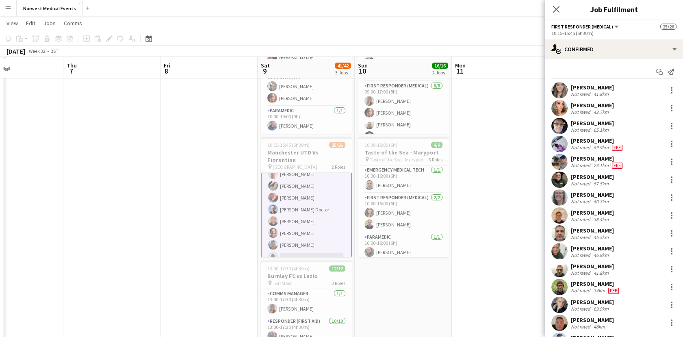
scroll to position [0, 0]
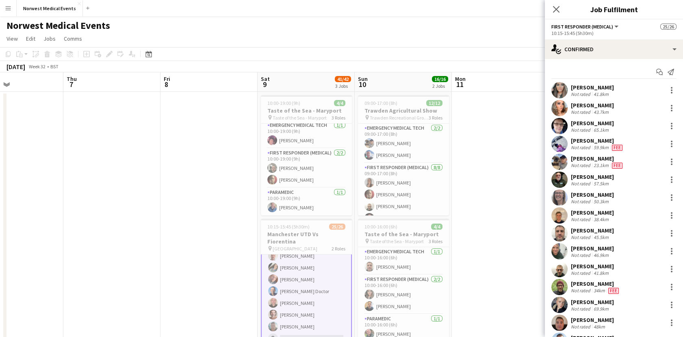
click at [620, 115] on div "[PERSON_NAME] Not rated 43.7km" at bounding box center [614, 108] width 138 height 16
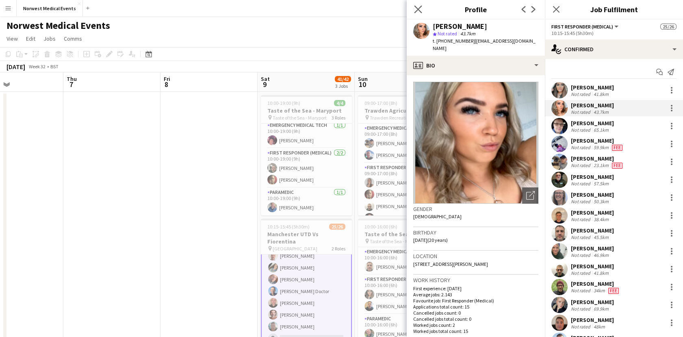
click at [420, 10] on icon "Close pop-in" at bounding box center [418, 9] width 8 height 8
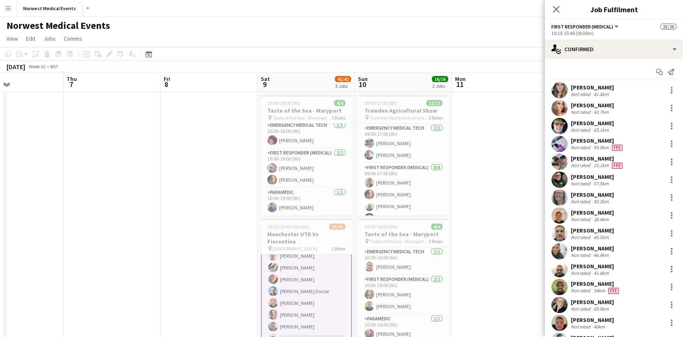
click at [653, 141] on div "[PERSON_NAME] Not rated 59.9km Fee" at bounding box center [614, 144] width 138 height 16
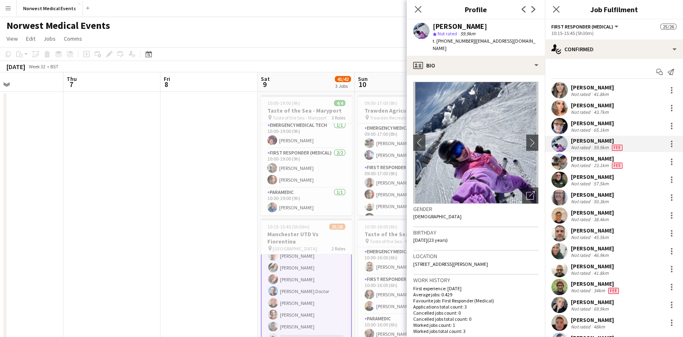
click at [665, 138] on div "[PERSON_NAME] Not rated 59.9km Fee" at bounding box center [614, 144] width 138 height 16
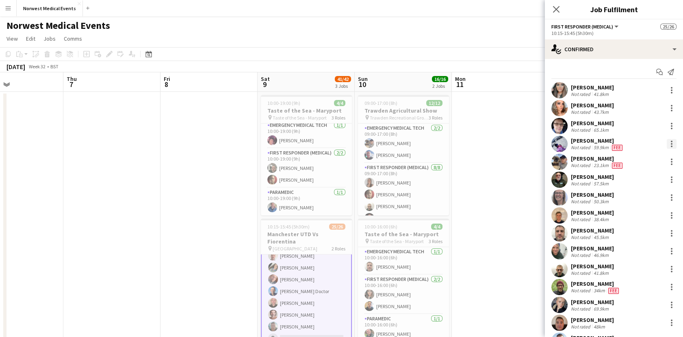
click at [666, 143] on div at bounding box center [671, 144] width 10 height 10
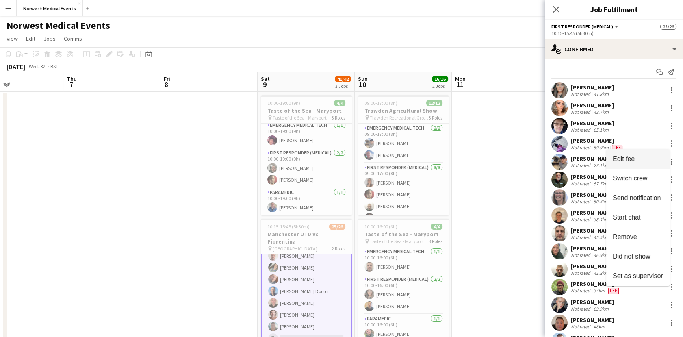
click at [648, 166] on button "Edit fee" at bounding box center [637, 158] width 63 height 19
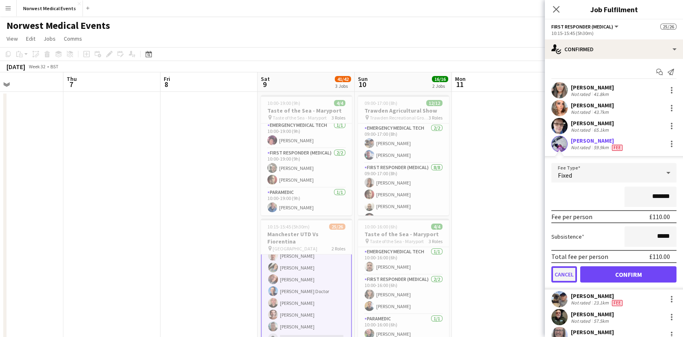
click at [567, 275] on button "Cancel" at bounding box center [564, 274] width 26 height 16
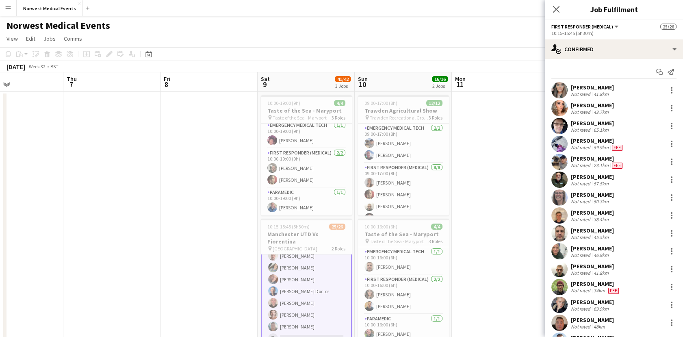
click at [604, 177] on div "[PERSON_NAME]" at bounding box center [592, 176] width 43 height 7
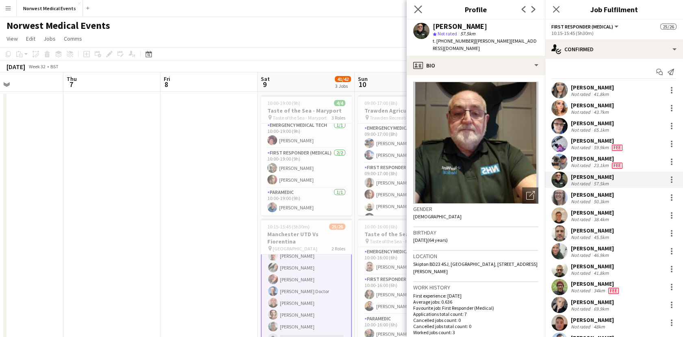
click at [417, 14] on div "Close pop-in" at bounding box center [417, 9] width 23 height 19
click at [424, 8] on div "Close pop-in" at bounding box center [417, 9] width 23 height 19
click at [417, 11] on icon "Close pop-in" at bounding box center [418, 9] width 8 height 8
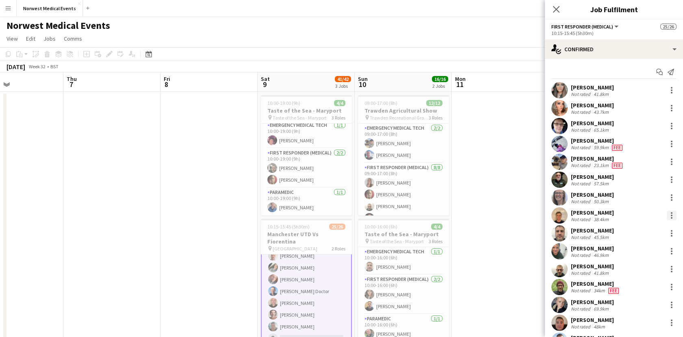
click at [666, 219] on div at bounding box center [671, 215] width 10 height 10
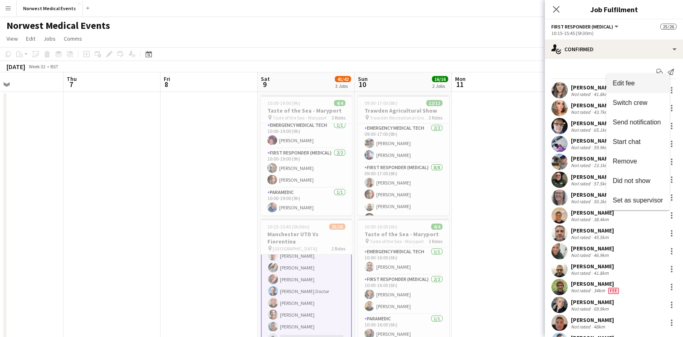
click at [620, 82] on span "Edit fee" at bounding box center [623, 83] width 22 height 7
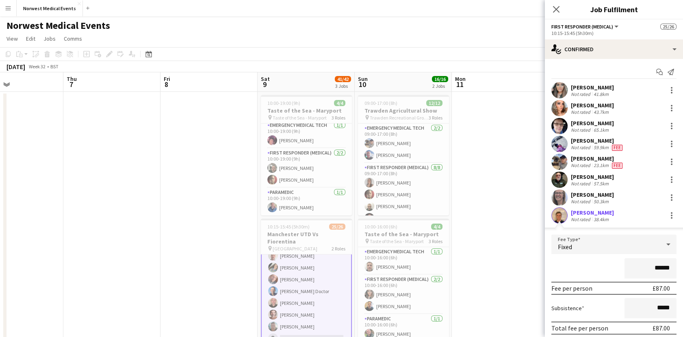
scroll to position [225, 0]
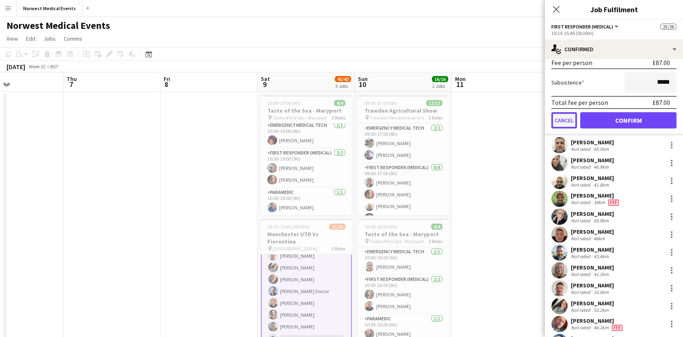
click at [566, 119] on button "Cancel" at bounding box center [564, 120] width 26 height 16
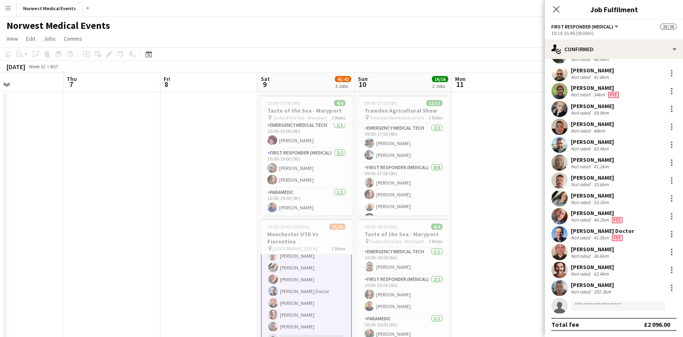
click at [581, 91] on div "Not rated" at bounding box center [581, 94] width 21 height 6
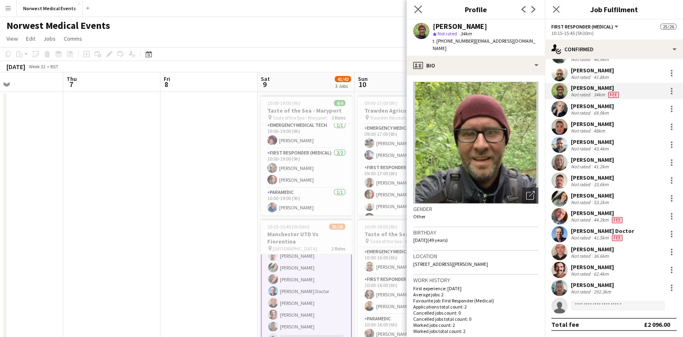
click at [413, 9] on app-icon "Close pop-in" at bounding box center [418, 10] width 12 height 12
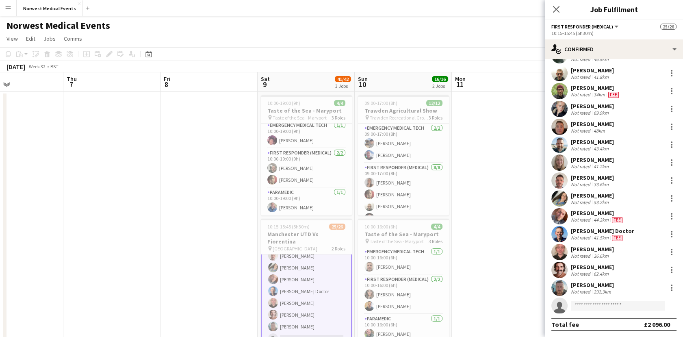
drag, startPoint x: 573, startPoint y: 212, endPoint x: 590, endPoint y: 161, distance: 53.9
click at [590, 161] on div "[PERSON_NAME] Not rated 41.8km [PERSON_NAME] Not rated 43.7km [PERSON_NAME] Not…" at bounding box center [614, 99] width 138 height 427
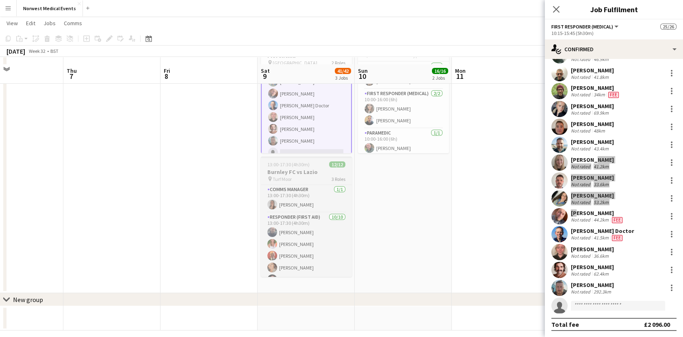
scroll to position [192, 0]
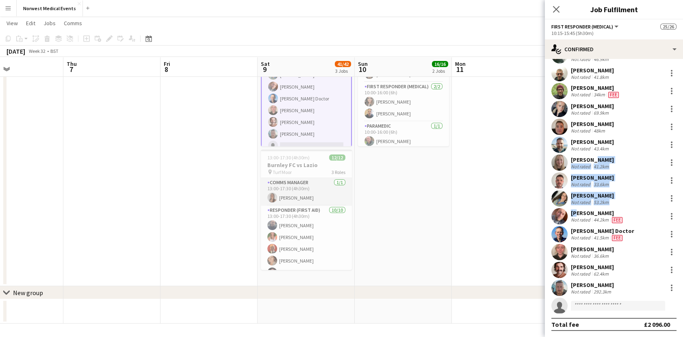
click at [287, 197] on app-card-role "Comms Manager [DATE] 13:00-17:30 (4h30m) [PERSON_NAME]" at bounding box center [306, 192] width 91 height 28
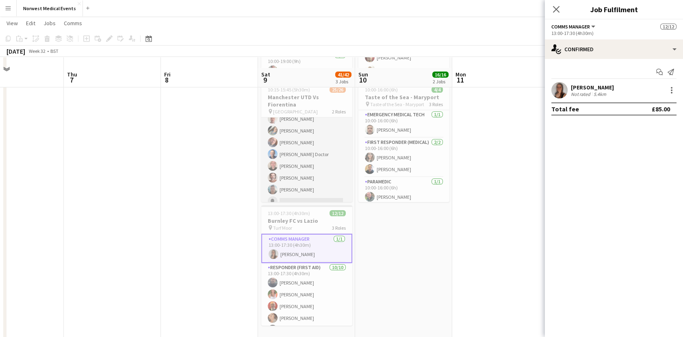
scroll to position [147, 0]
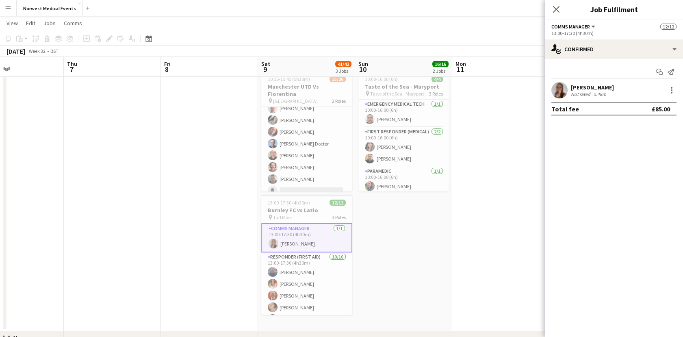
click at [311, 224] on app-card-role "Comms Manager [DATE] 13:00-17:30 (4h30m) [PERSON_NAME]" at bounding box center [306, 237] width 91 height 29
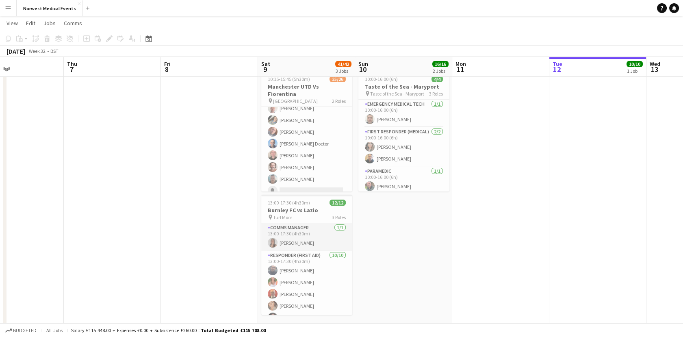
click at [308, 239] on app-card-role "Comms Manager [DATE] 13:00-17:30 (4h30m) [PERSON_NAME]" at bounding box center [306, 237] width 91 height 28
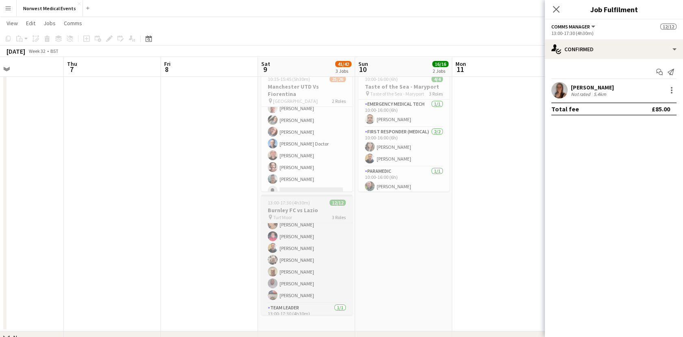
scroll to position [91, 0]
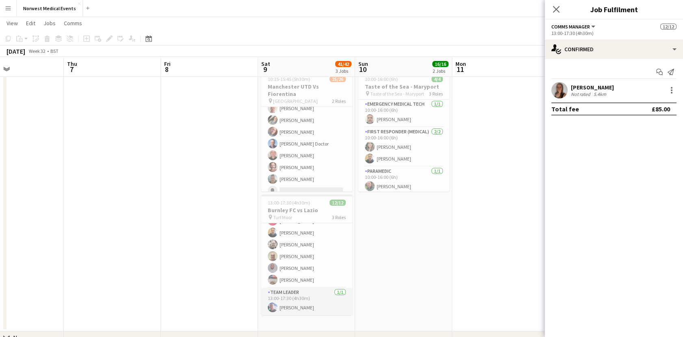
click at [323, 295] on app-card-role "Team Leader [DATE] 13:00-17:30 (4h30m) [PERSON_NAME]" at bounding box center [306, 301] width 91 height 28
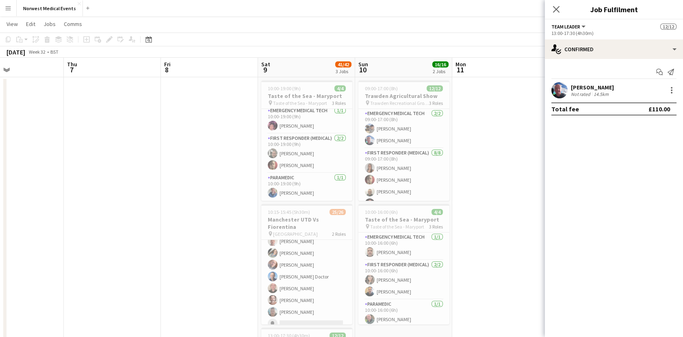
scroll to position [0, 0]
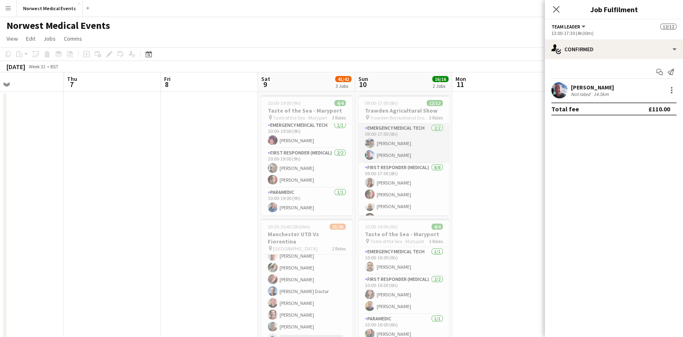
click at [402, 151] on app-card-role "Emergency Medical Tech [DATE] 09:00-17:00 (8h) [PERSON_NAME] [PERSON_NAME]" at bounding box center [403, 142] width 91 height 39
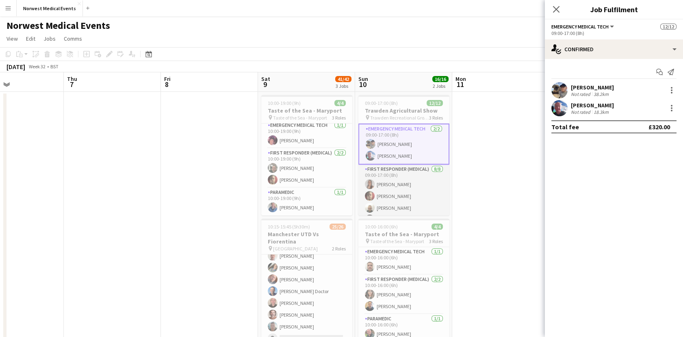
click at [379, 178] on app-card-role "First Responder (Medical) [DATE] 09:00-17:00 (8h) [PERSON_NAME] [PERSON_NAME] […" at bounding box center [403, 219] width 91 height 110
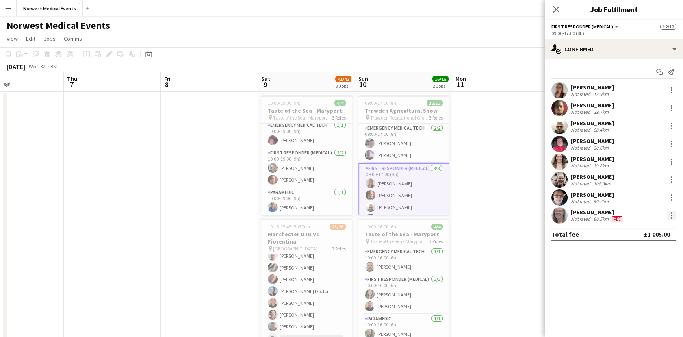
click at [670, 216] on div at bounding box center [671, 215] width 2 height 2
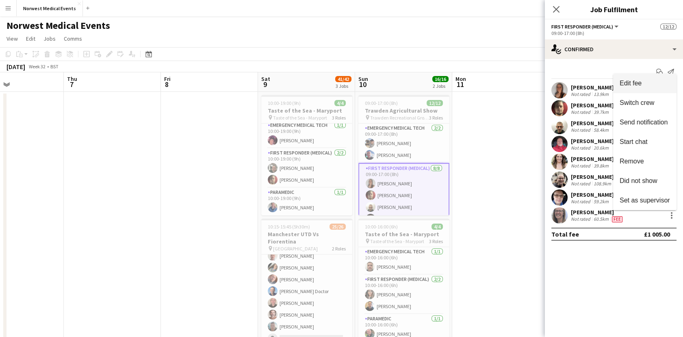
click at [625, 77] on button "Edit fee" at bounding box center [644, 82] width 63 height 19
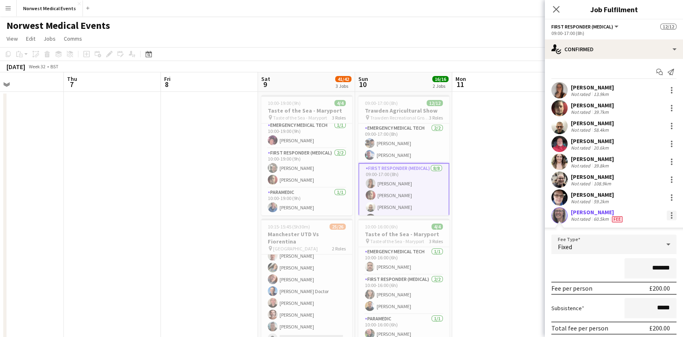
click at [670, 213] on div at bounding box center [671, 213] width 2 height 2
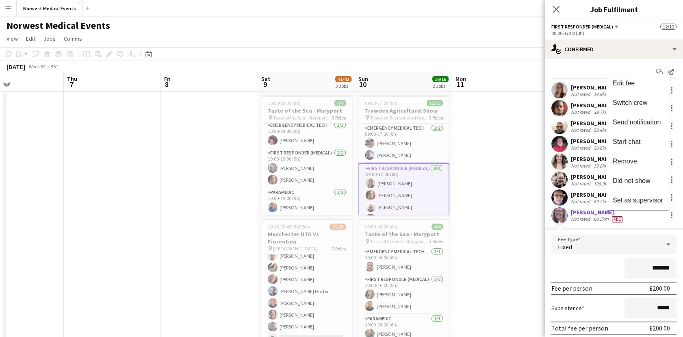
click at [498, 189] on div at bounding box center [341, 168] width 683 height 337
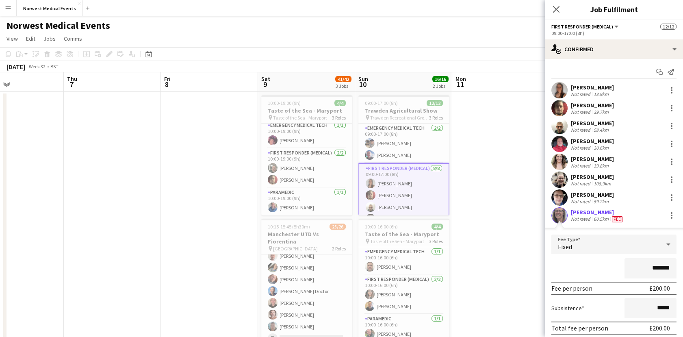
click at [498, 189] on app-date-cell at bounding box center [500, 285] width 97 height 387
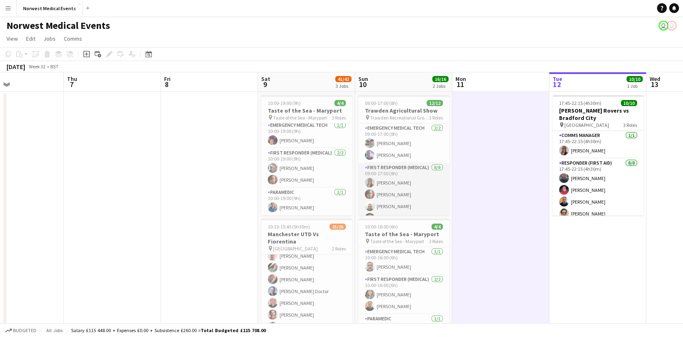
click at [376, 190] on app-card-role "First Responder (Medical) [DATE] 09:00-17:00 (8h) [PERSON_NAME] [PERSON_NAME] […" at bounding box center [403, 218] width 91 height 110
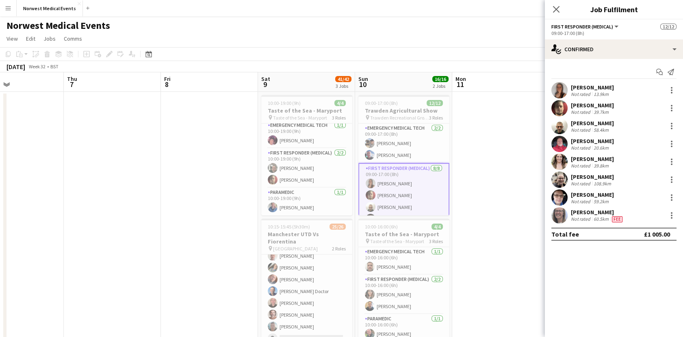
scroll to position [98, 0]
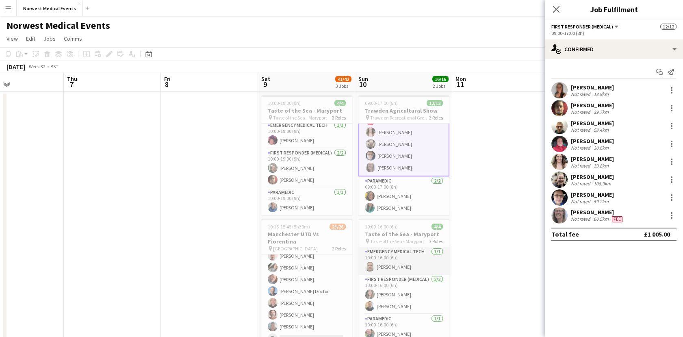
click at [383, 258] on app-card-role "Emergency Medical Tech [DATE] 10:00-16:00 (6h) [PERSON_NAME]" at bounding box center [403, 261] width 91 height 28
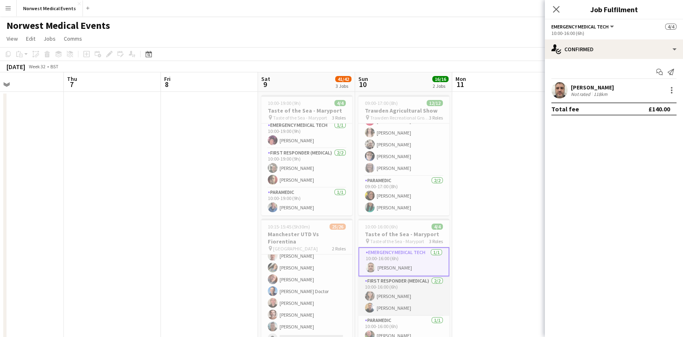
click at [404, 310] on app-card-role "First Responder (Medical) [DATE] 10:00-16:00 (6h) [PERSON_NAME] [PERSON_NAME]" at bounding box center [403, 295] width 91 height 39
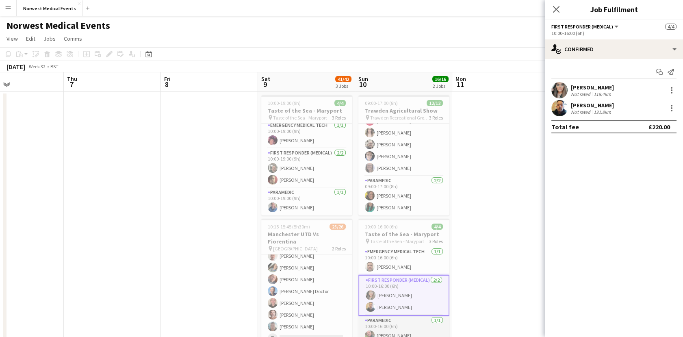
click at [374, 323] on app-card-role "Paramedic [DATE] 10:00-16:00 (6h) [PERSON_NAME]" at bounding box center [403, 330] width 91 height 28
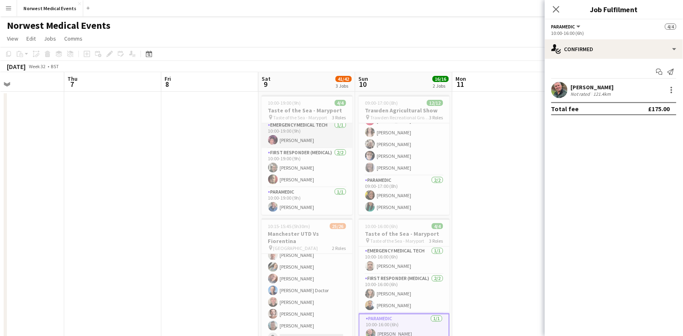
scroll to position [0, 0]
